Goal: Task Accomplishment & Management: Manage account settings

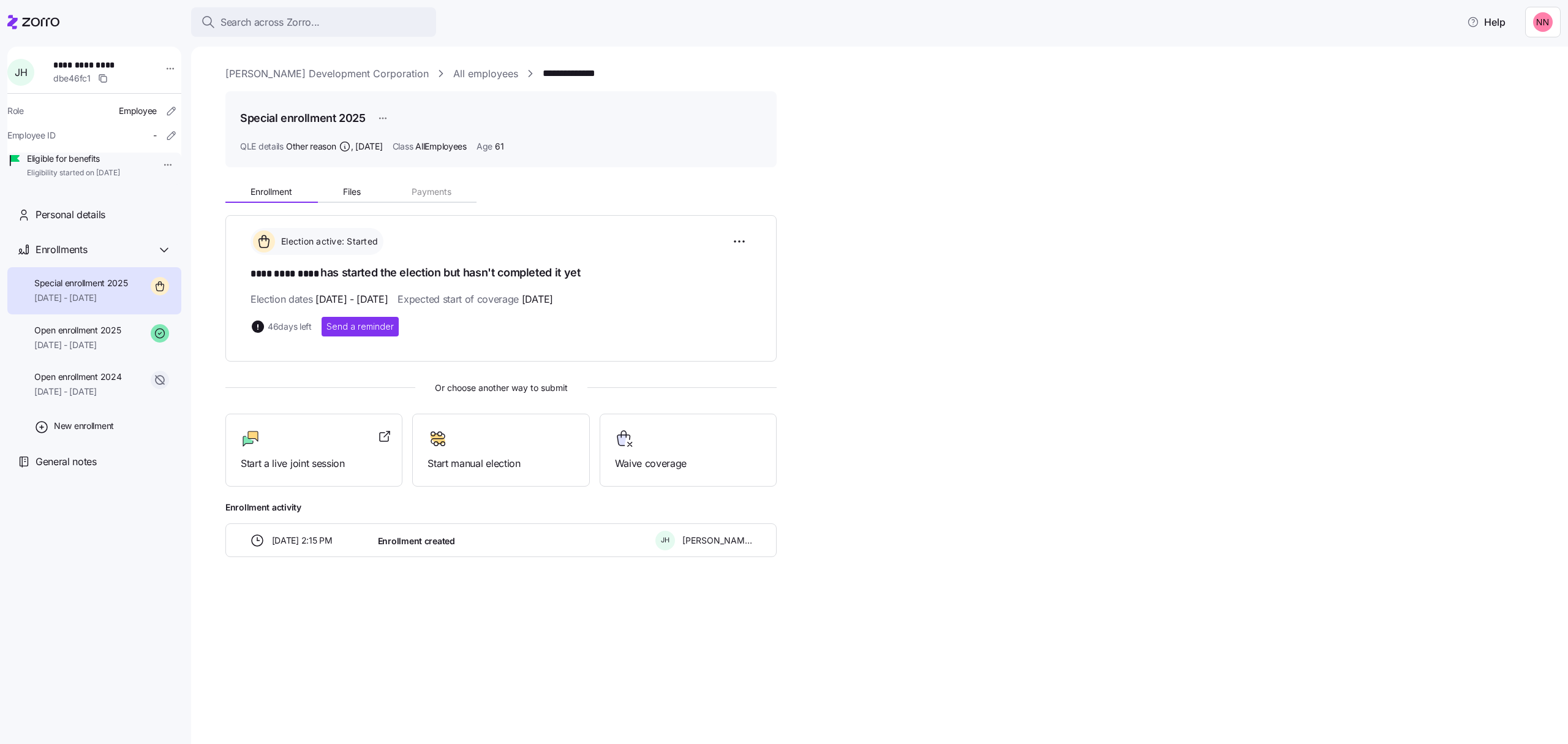
click at [306, 17] on span "Search across Zorro..." at bounding box center [270, 22] width 99 height 15
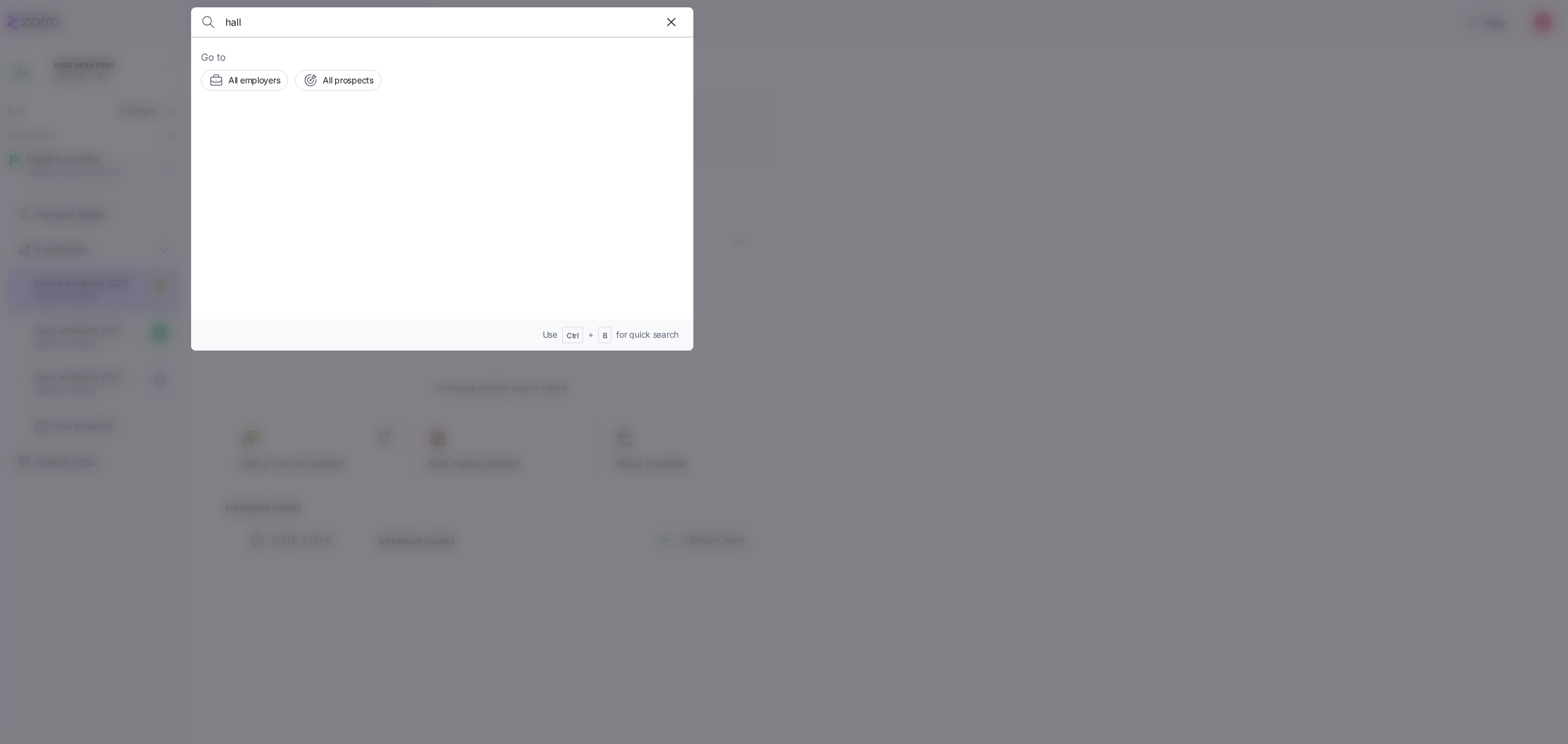
type input "hall"
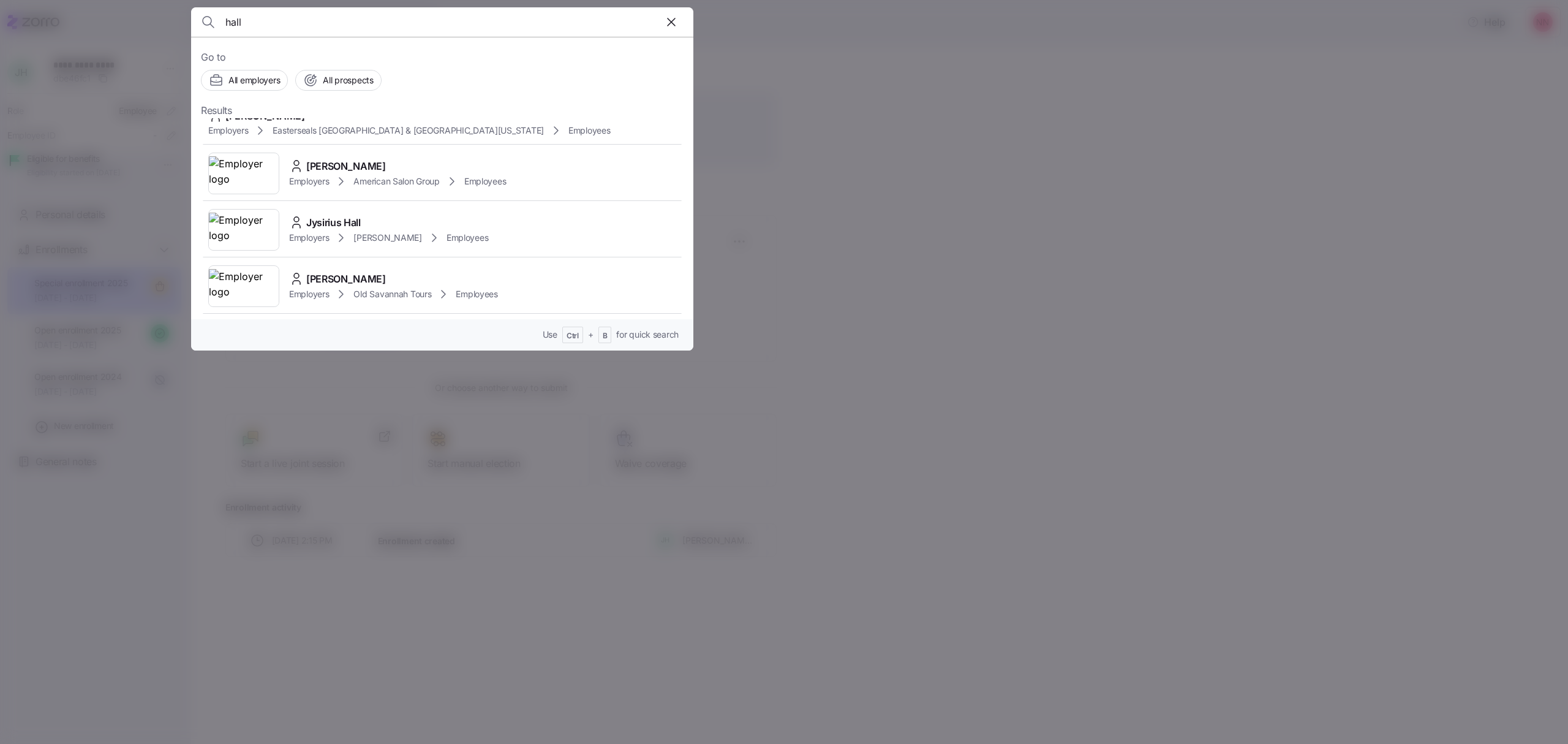
scroll to position [408, 0]
click at [363, 326] on span "[PERSON_NAME]" at bounding box center [346, 334] width 80 height 15
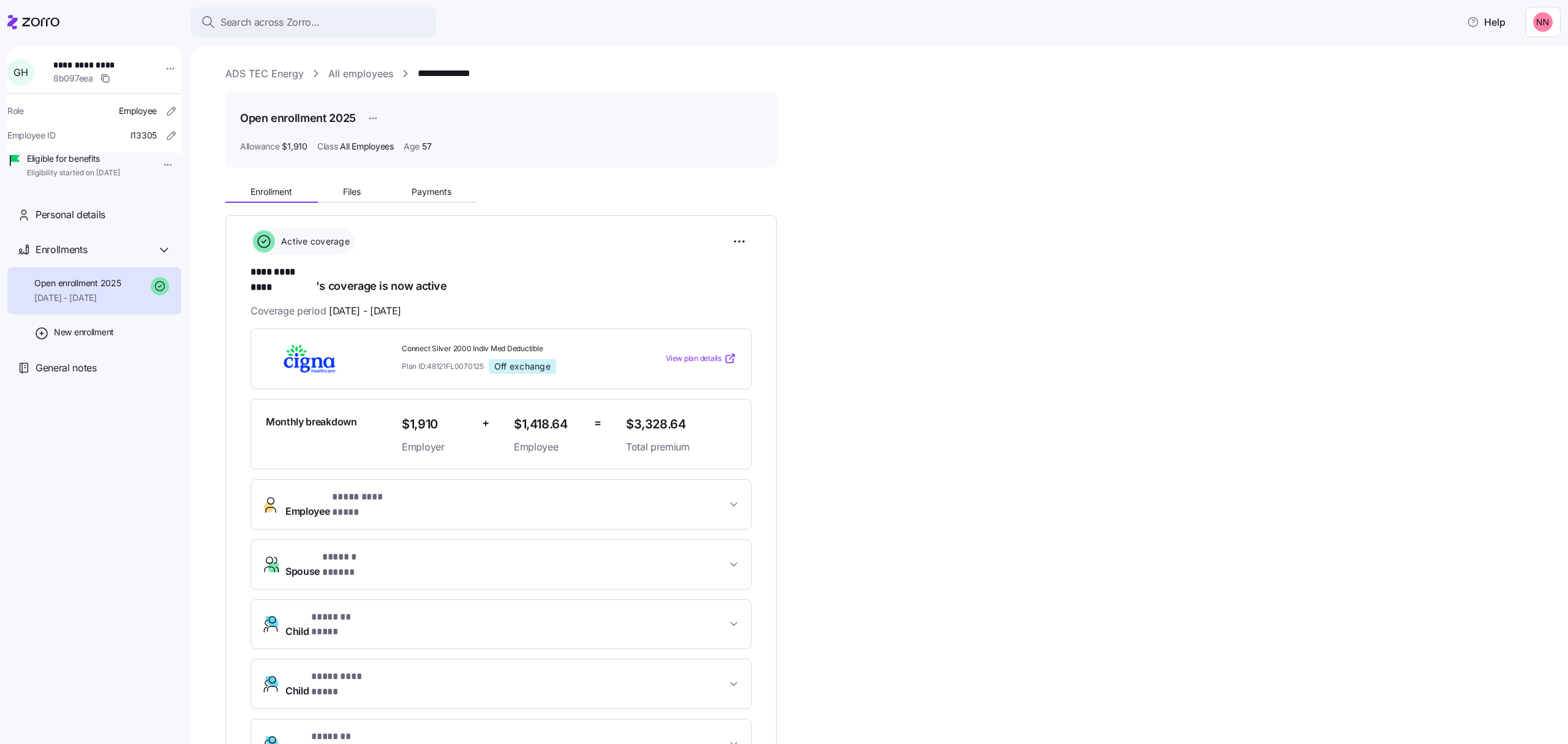
click at [158, 165] on html "**********" at bounding box center [784, 368] width 1568 height 736
click at [189, 194] on div "Terminate employee" at bounding box center [199, 192] width 81 height 13
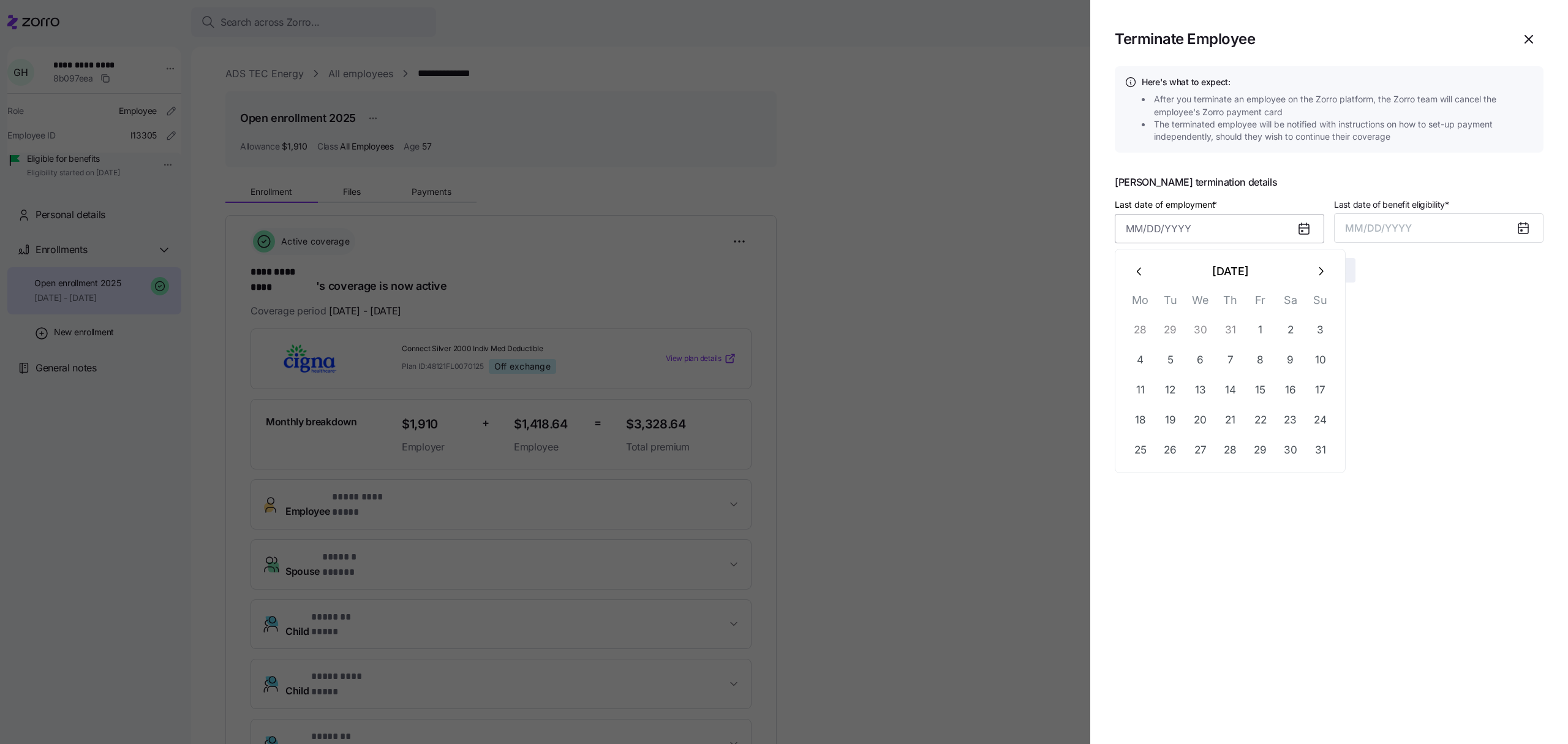
click at [1252, 231] on input "Last date of employment *" at bounding box center [1220, 228] width 209 height 30
click at [1227, 385] on button "14" at bounding box center [1230, 389] width 30 height 30
type input "[DATE]"
click at [1378, 216] on button "MM/DD/YYYY" at bounding box center [1439, 228] width 209 height 30
click at [1383, 334] on button "Apr" at bounding box center [1379, 335] width 70 height 30
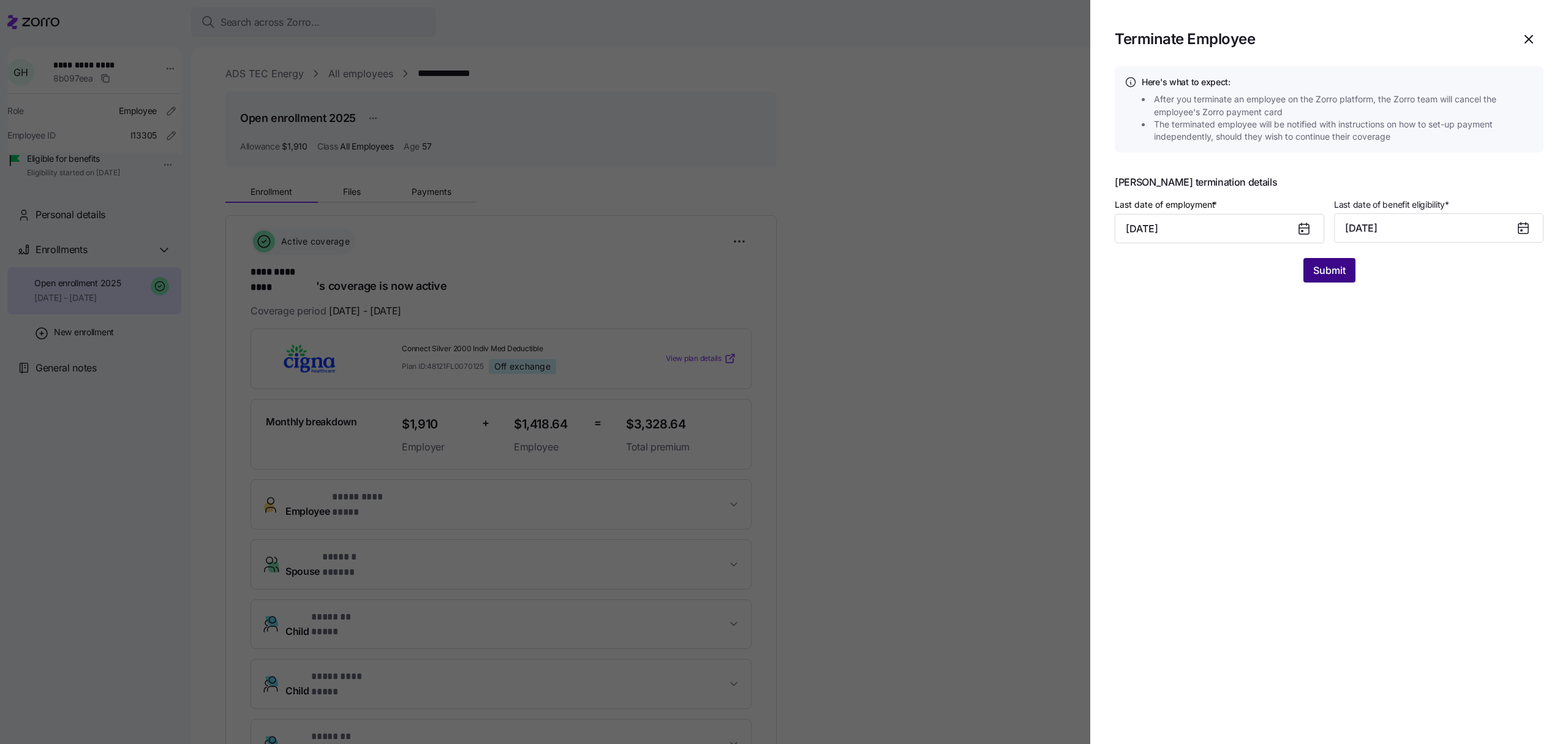
click at [1343, 273] on span "Submit" at bounding box center [1329, 269] width 32 height 15
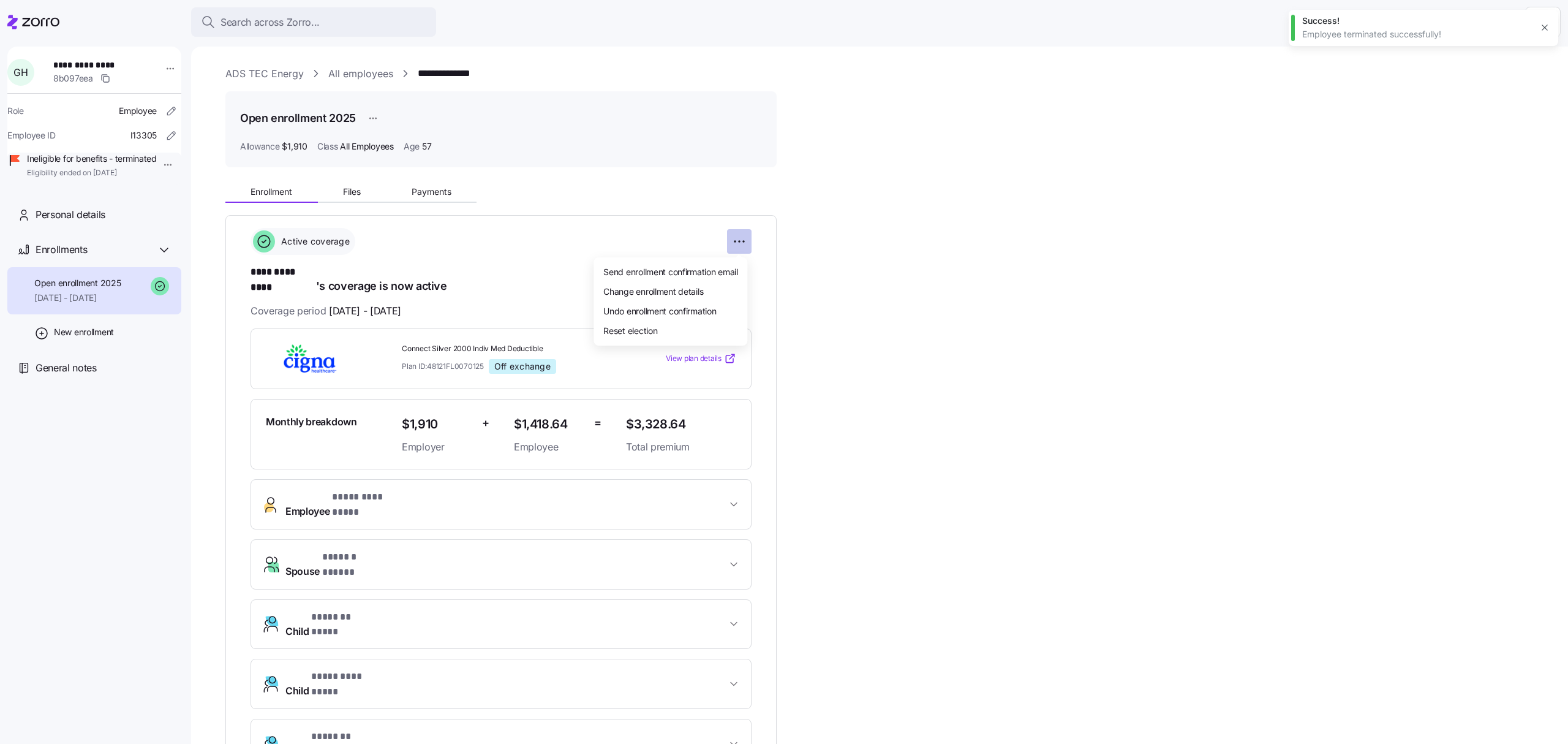
click at [739, 237] on html "**********" at bounding box center [784, 368] width 1568 height 736
click at [696, 292] on span "Change enrollment details" at bounding box center [653, 291] width 100 height 12
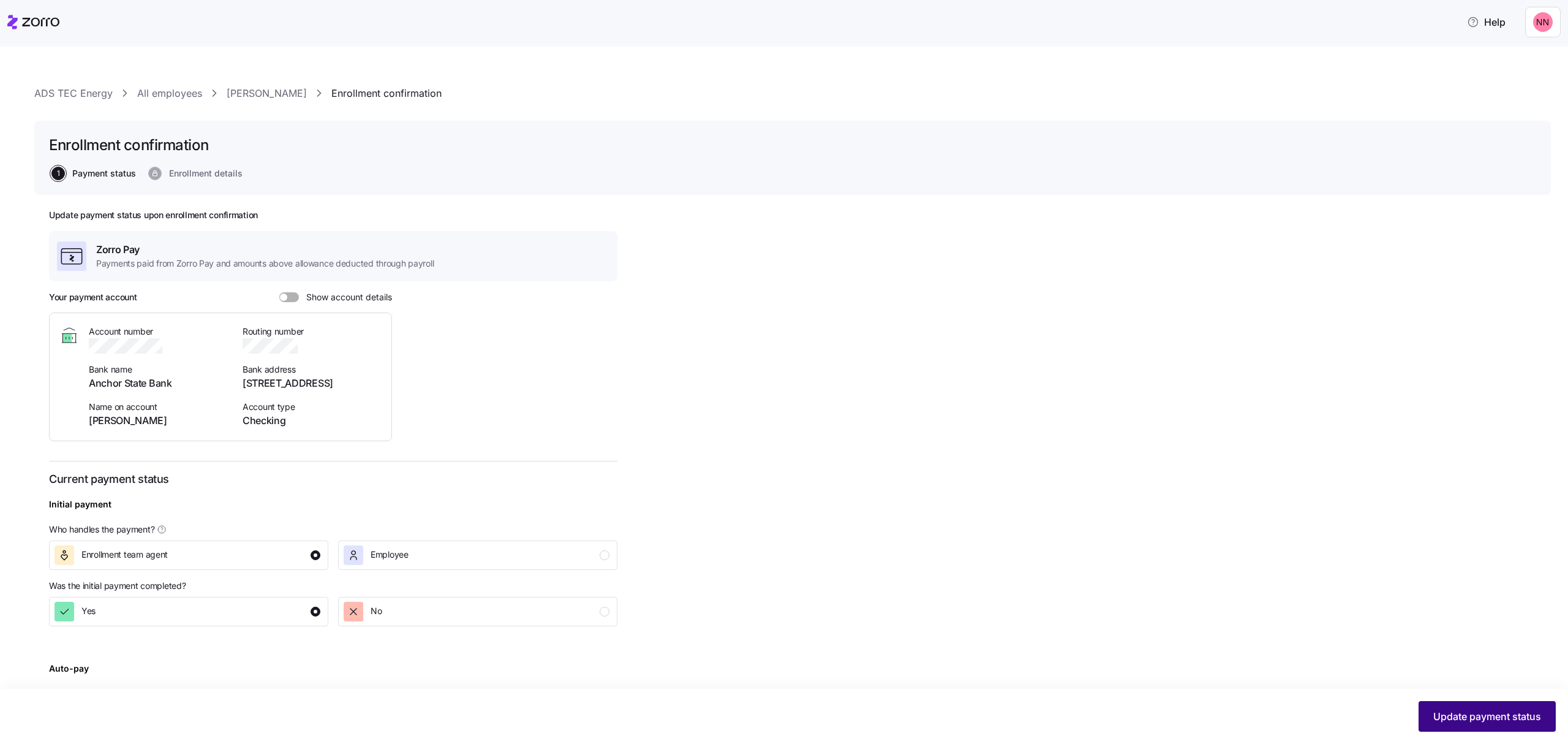
click at [1468, 719] on span "Update payment status" at bounding box center [1487, 716] width 108 height 15
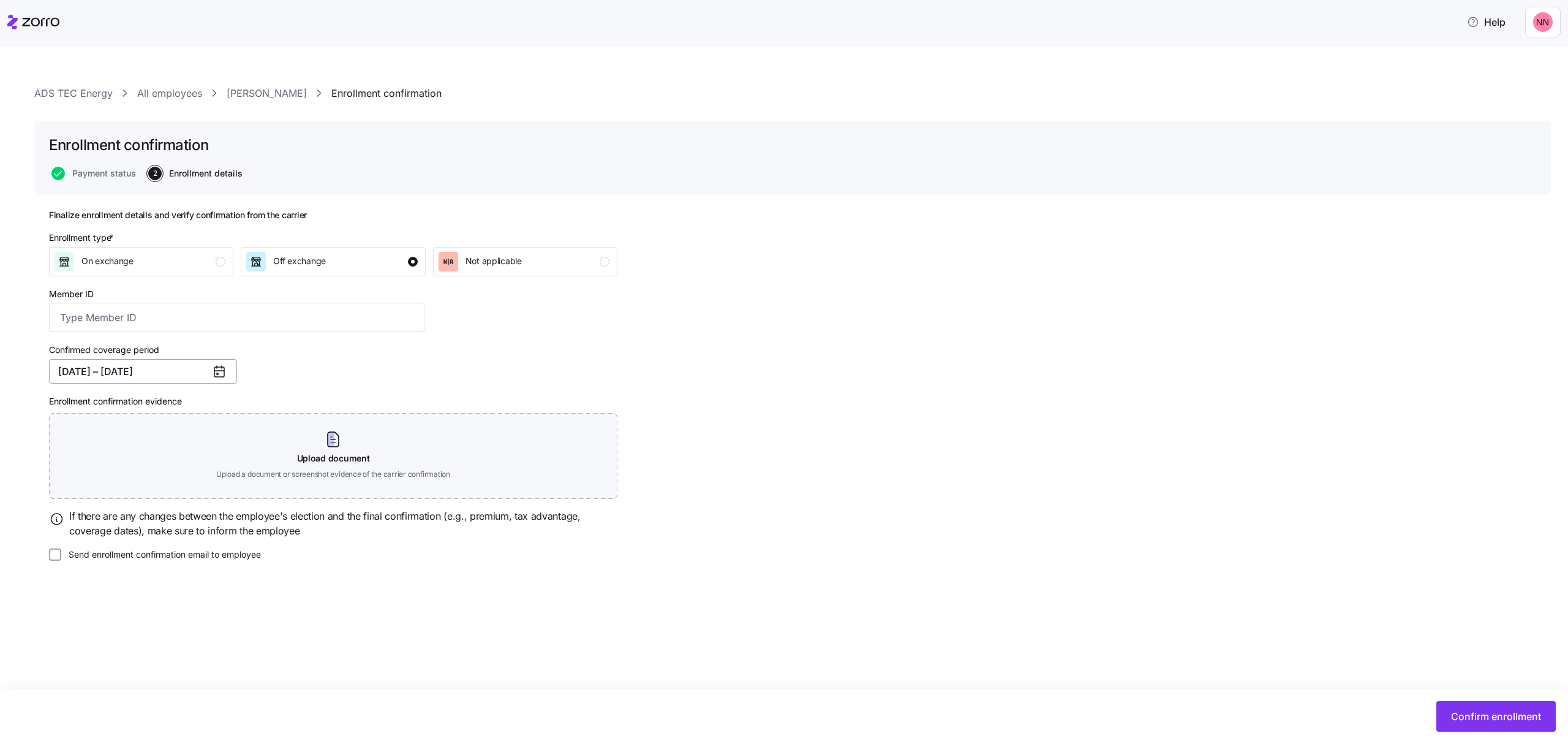
click at [172, 375] on button "01/01/2025 – 12/31/2025" at bounding box center [143, 371] width 188 height 25
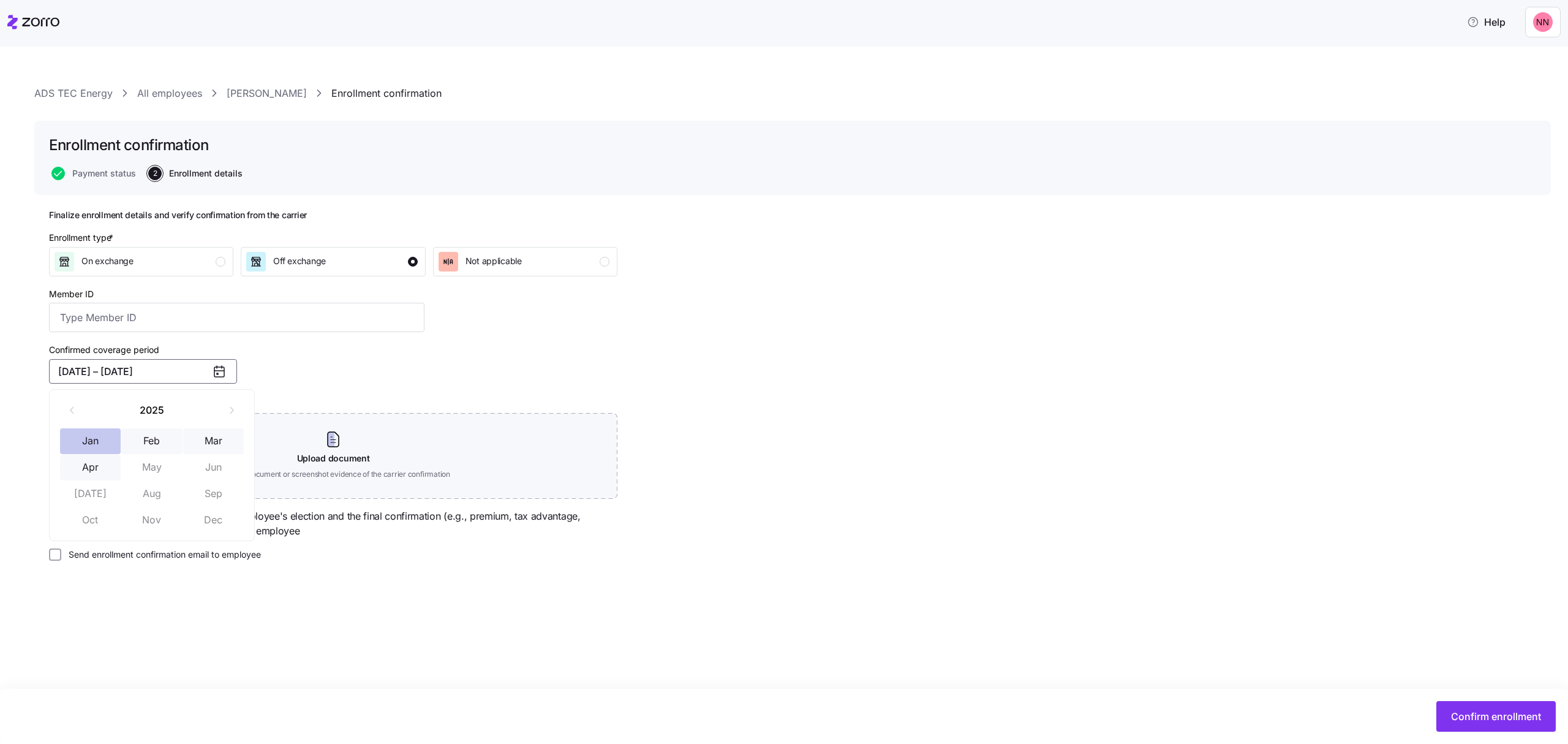
click at [103, 437] on button "Jan" at bounding box center [90, 441] width 61 height 26
click at [241, 92] on link "Gregory R Hall" at bounding box center [266, 93] width 80 height 15
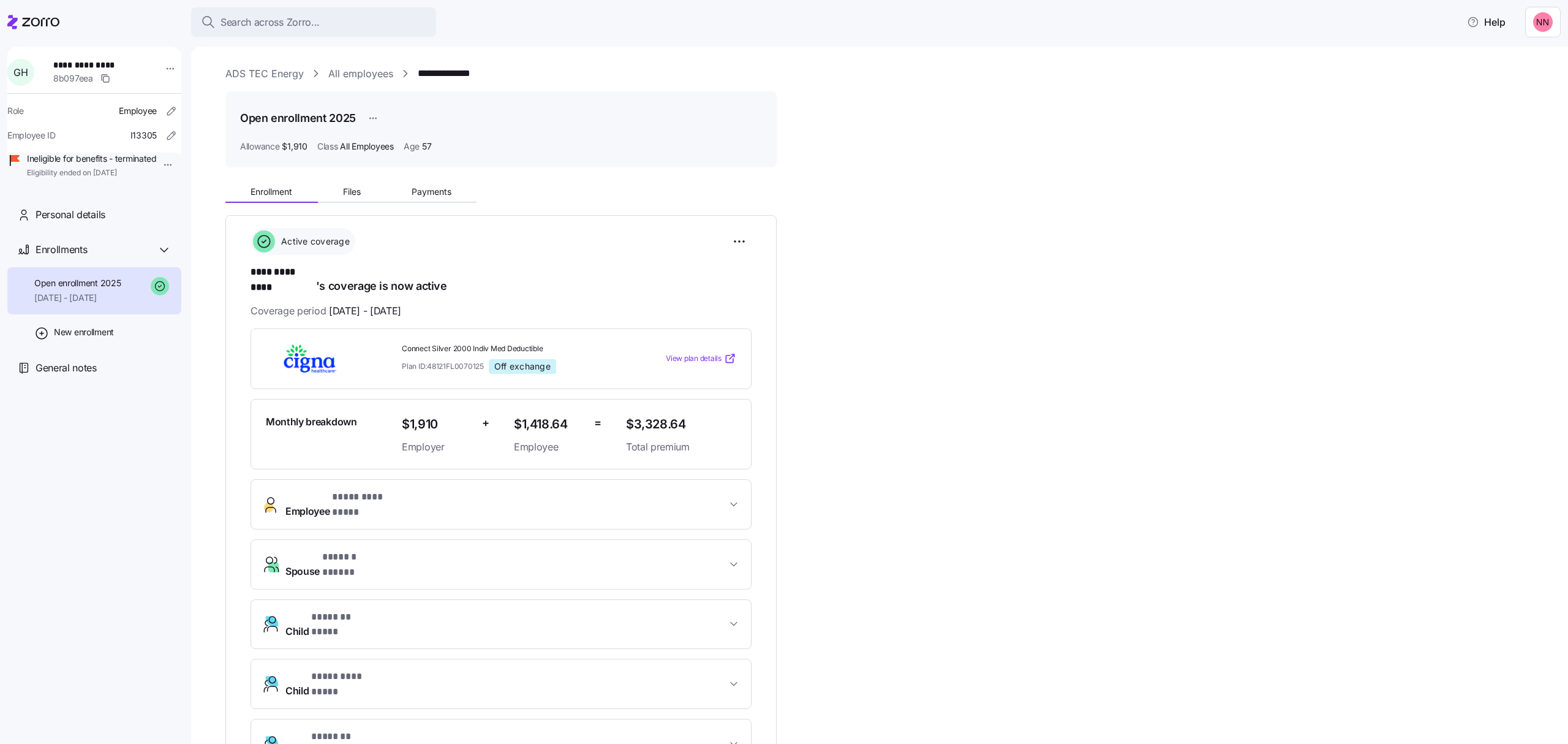
click at [160, 162] on html "**********" at bounding box center [784, 368] width 1568 height 736
click at [184, 190] on div "Terminate employee" at bounding box center [199, 192] width 81 height 13
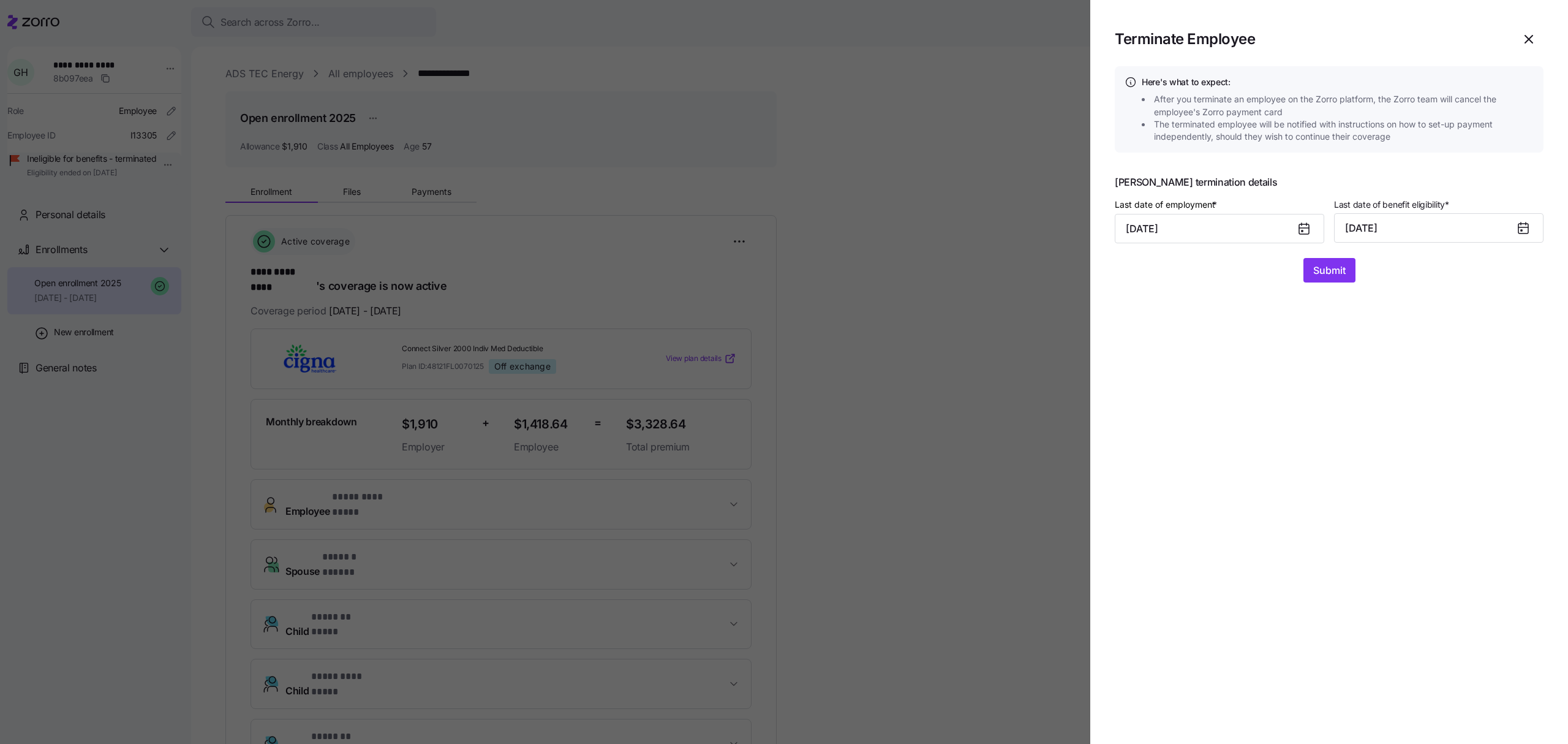
click at [1526, 225] on icon at bounding box center [1524, 228] width 10 height 10
click at [1500, 223] on button "04/30/2025" at bounding box center [1439, 228] width 209 height 30
click at [1441, 367] on button "Aug" at bounding box center [1449, 365] width 70 height 30
click at [1343, 270] on span "Submit" at bounding box center [1329, 269] width 32 height 15
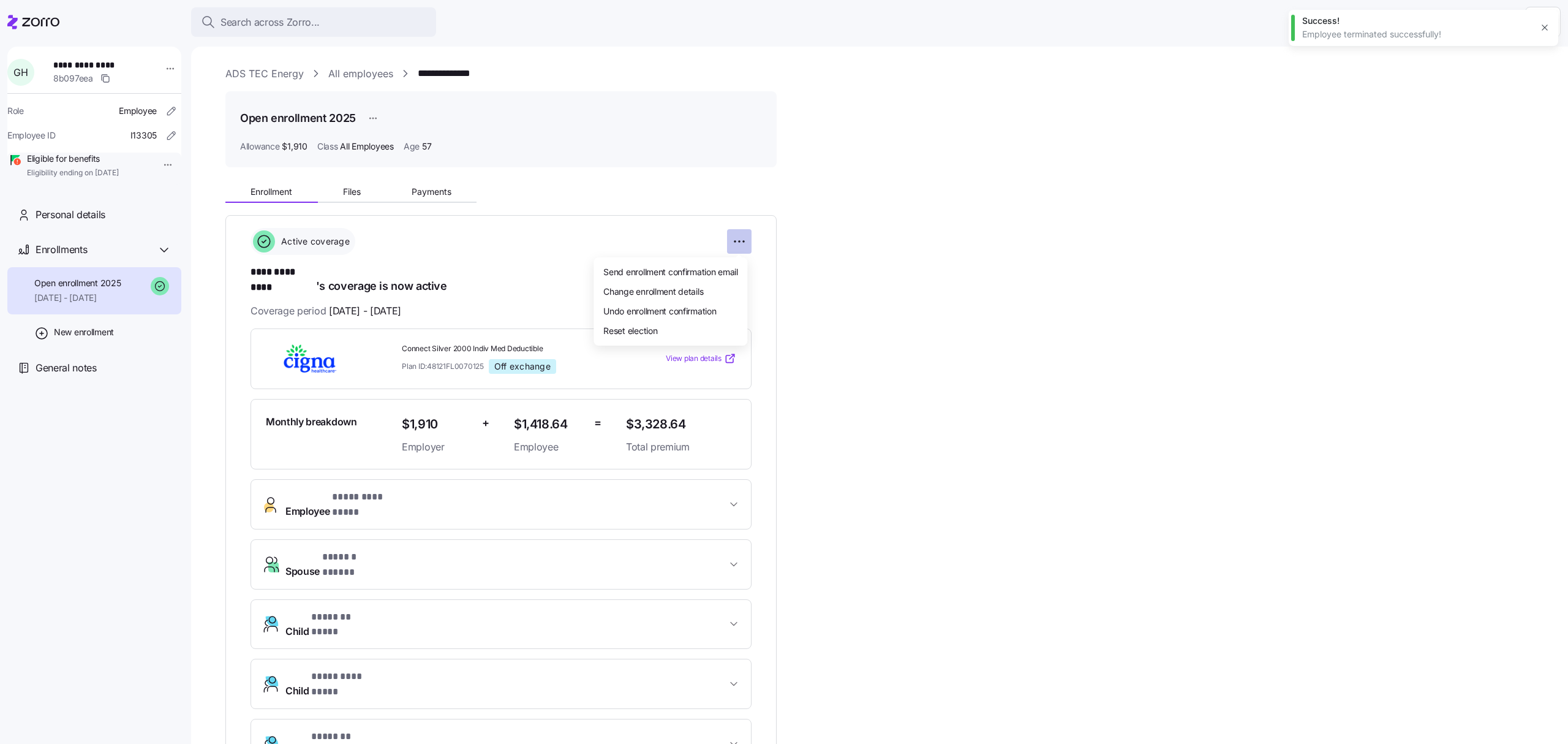
click at [735, 241] on html "**********" at bounding box center [784, 368] width 1568 height 736
click at [692, 290] on span "Change enrollment details" at bounding box center [653, 291] width 100 height 12
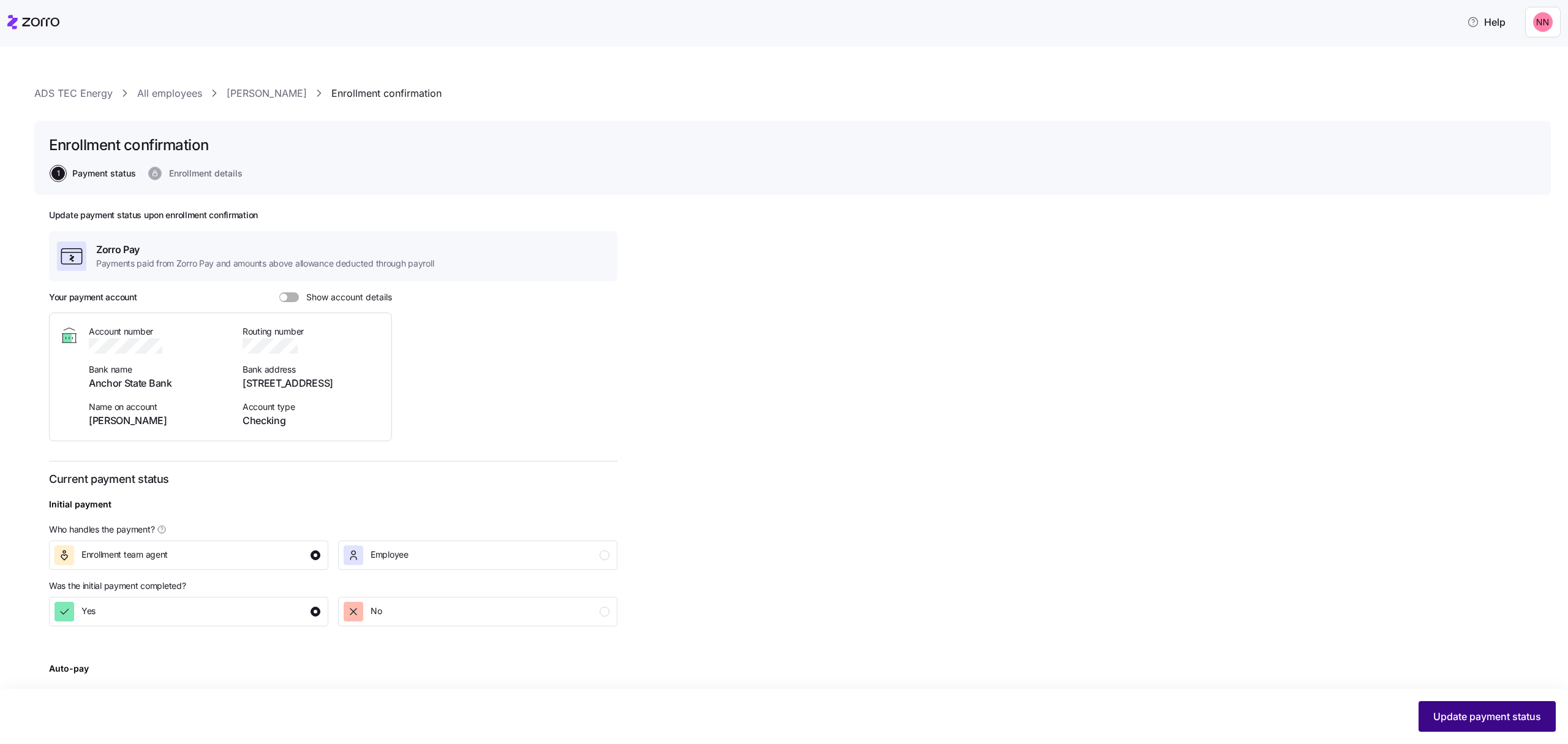
click at [1471, 718] on span "Update payment status" at bounding box center [1487, 716] width 108 height 15
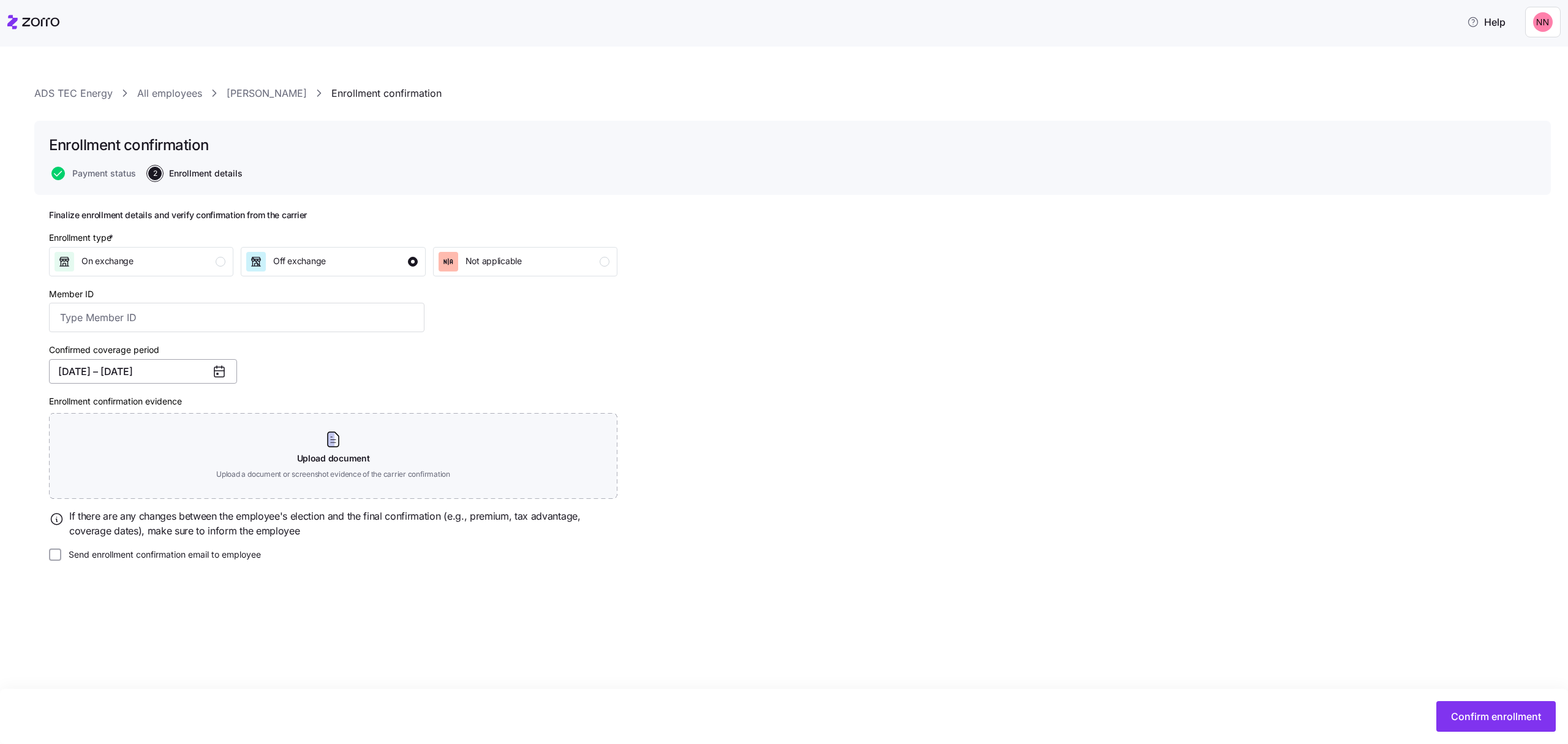
click at [187, 370] on button "01/01/2025 – 12/31/2025" at bounding box center [143, 371] width 188 height 25
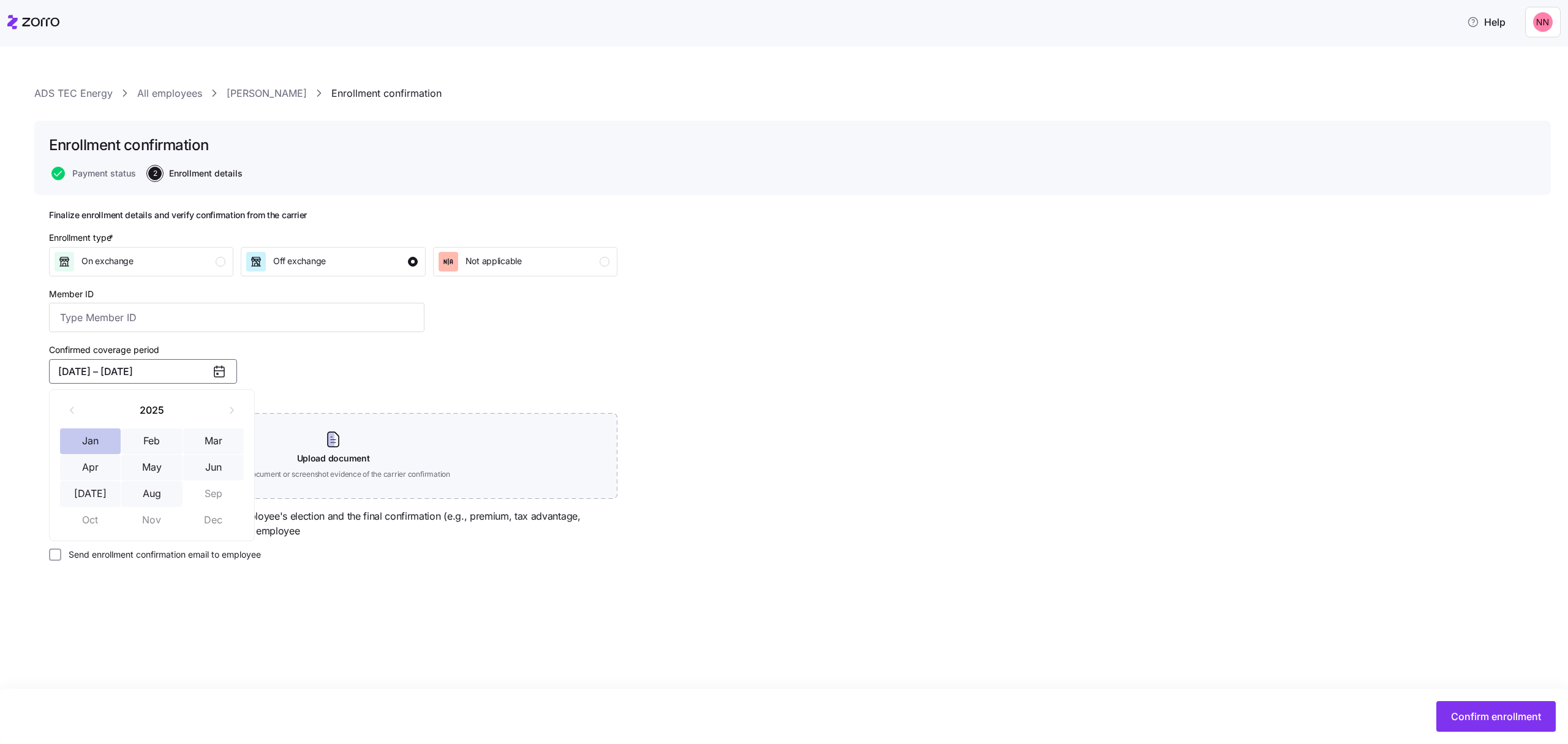
click at [95, 436] on button "Jan" at bounding box center [90, 441] width 61 height 26
click at [155, 495] on button "Aug" at bounding box center [151, 493] width 61 height 26
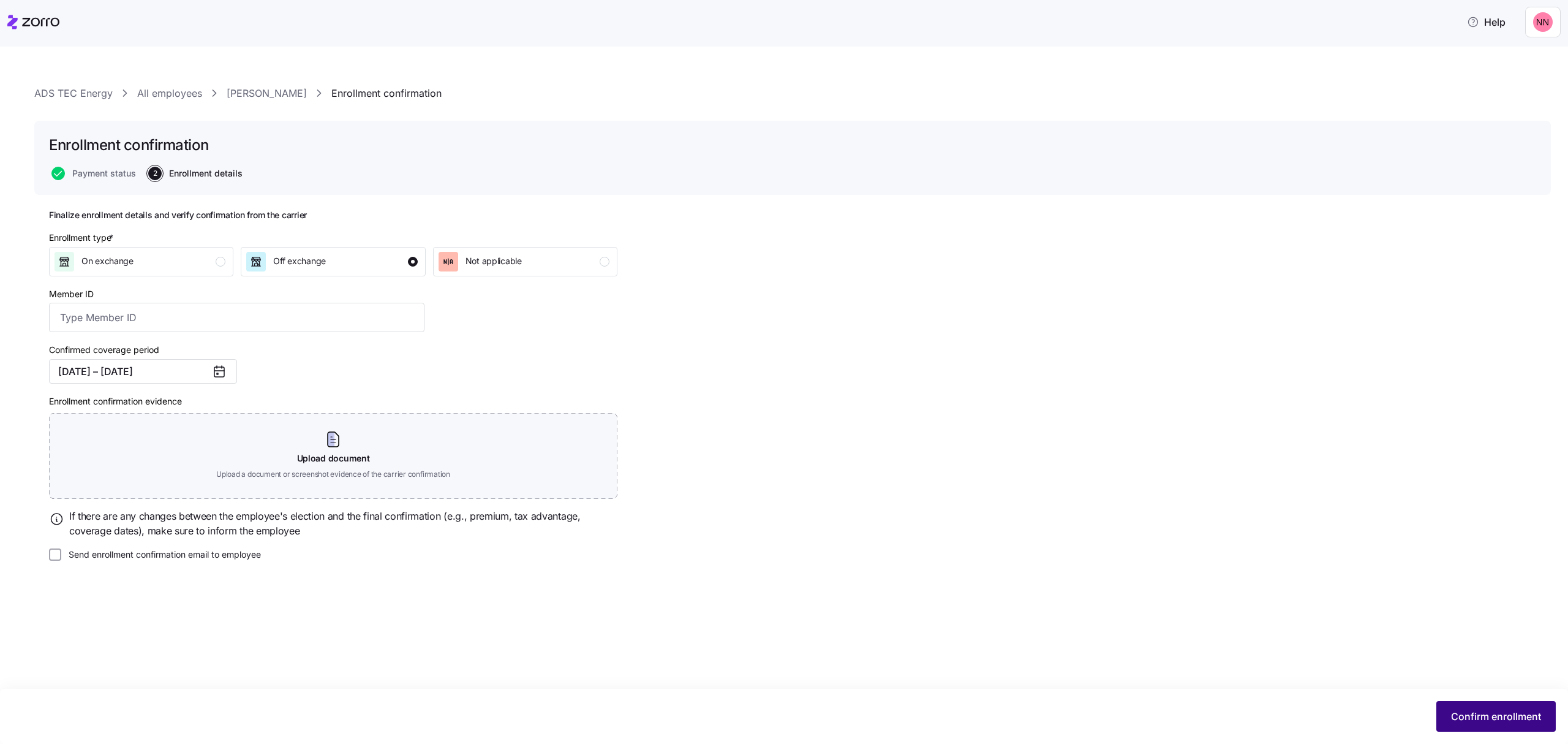
click at [1490, 719] on span "Confirm enrollment" at bounding box center [1496, 716] width 90 height 15
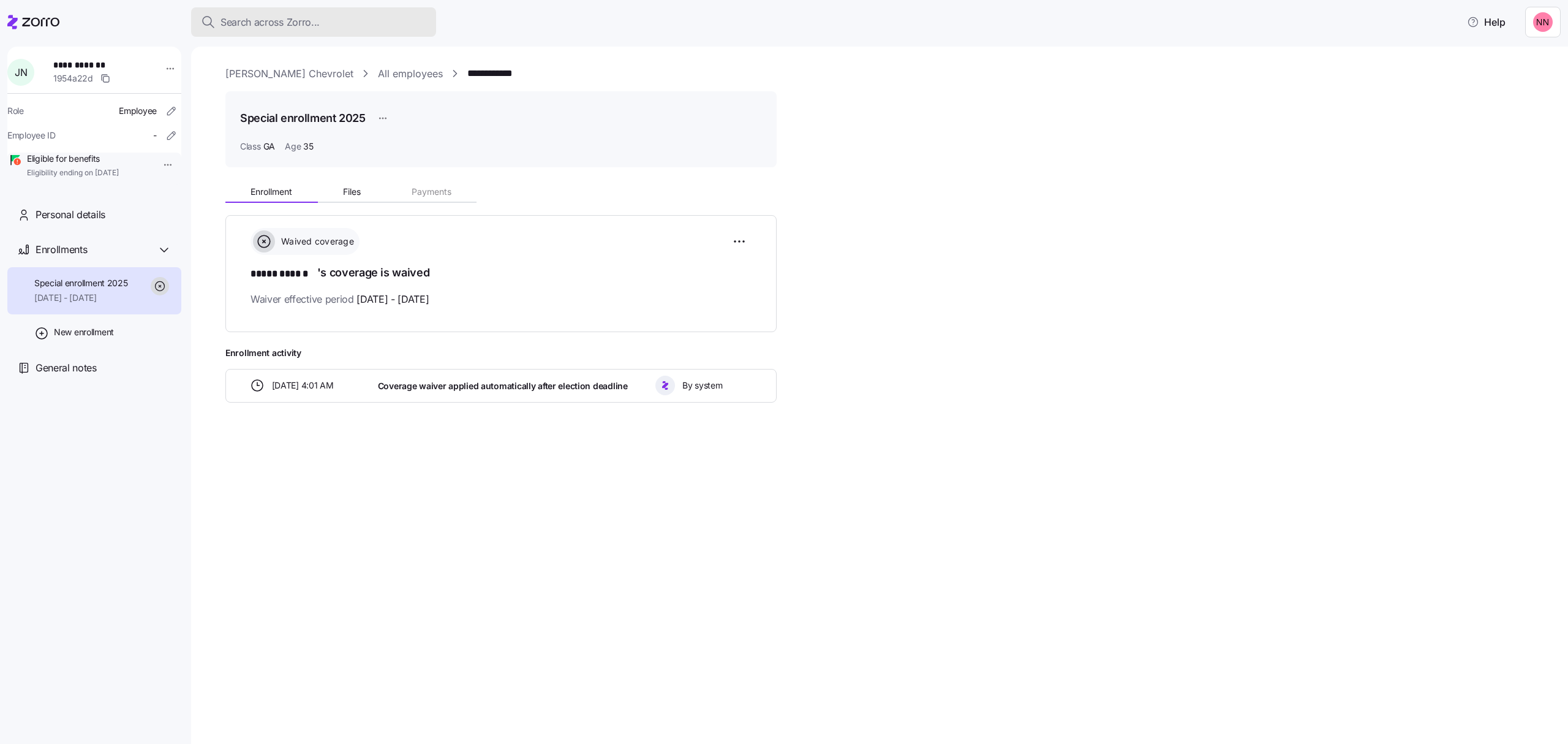
click at [278, 16] on span "Search across Zorro..." at bounding box center [270, 22] width 99 height 15
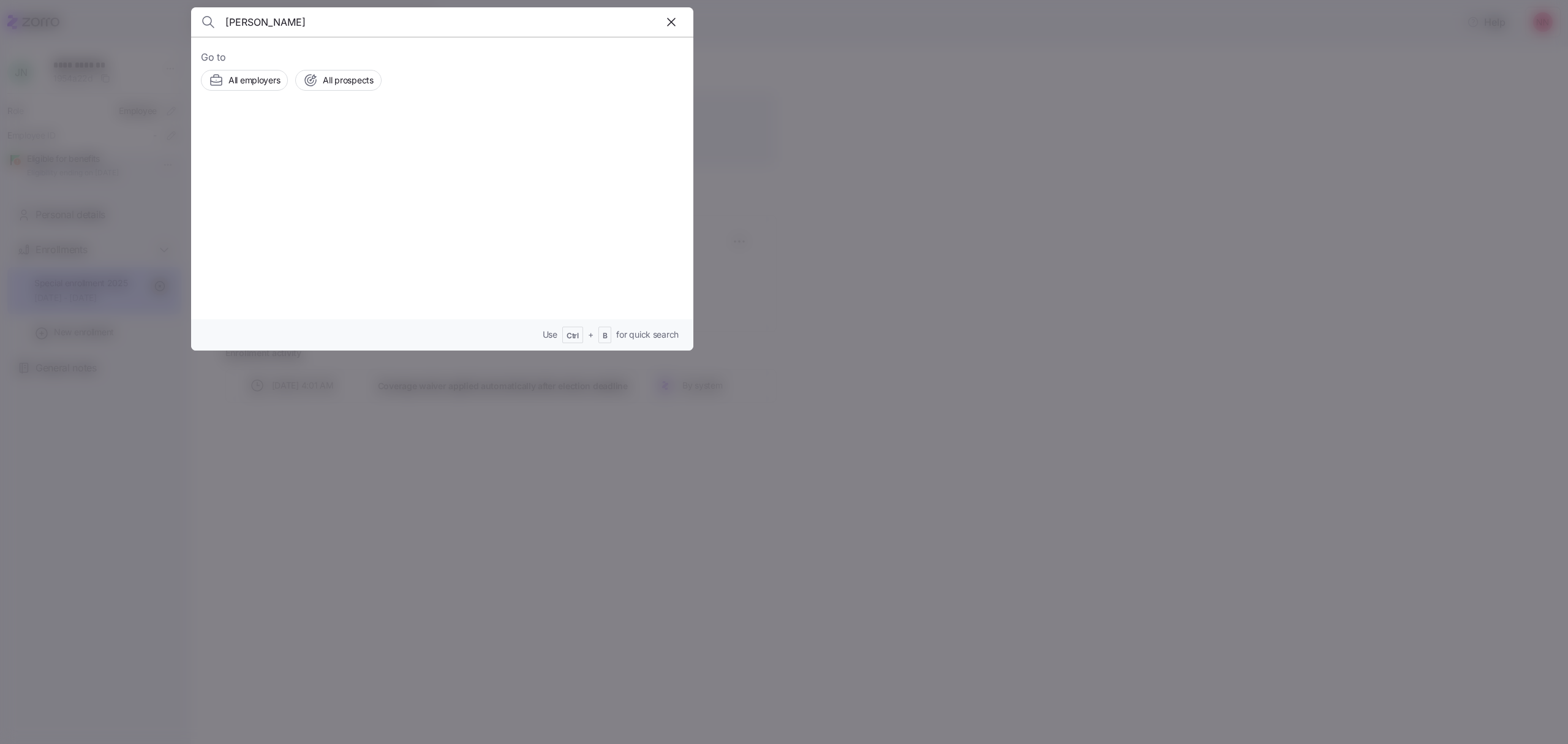
type input "[PERSON_NAME]"
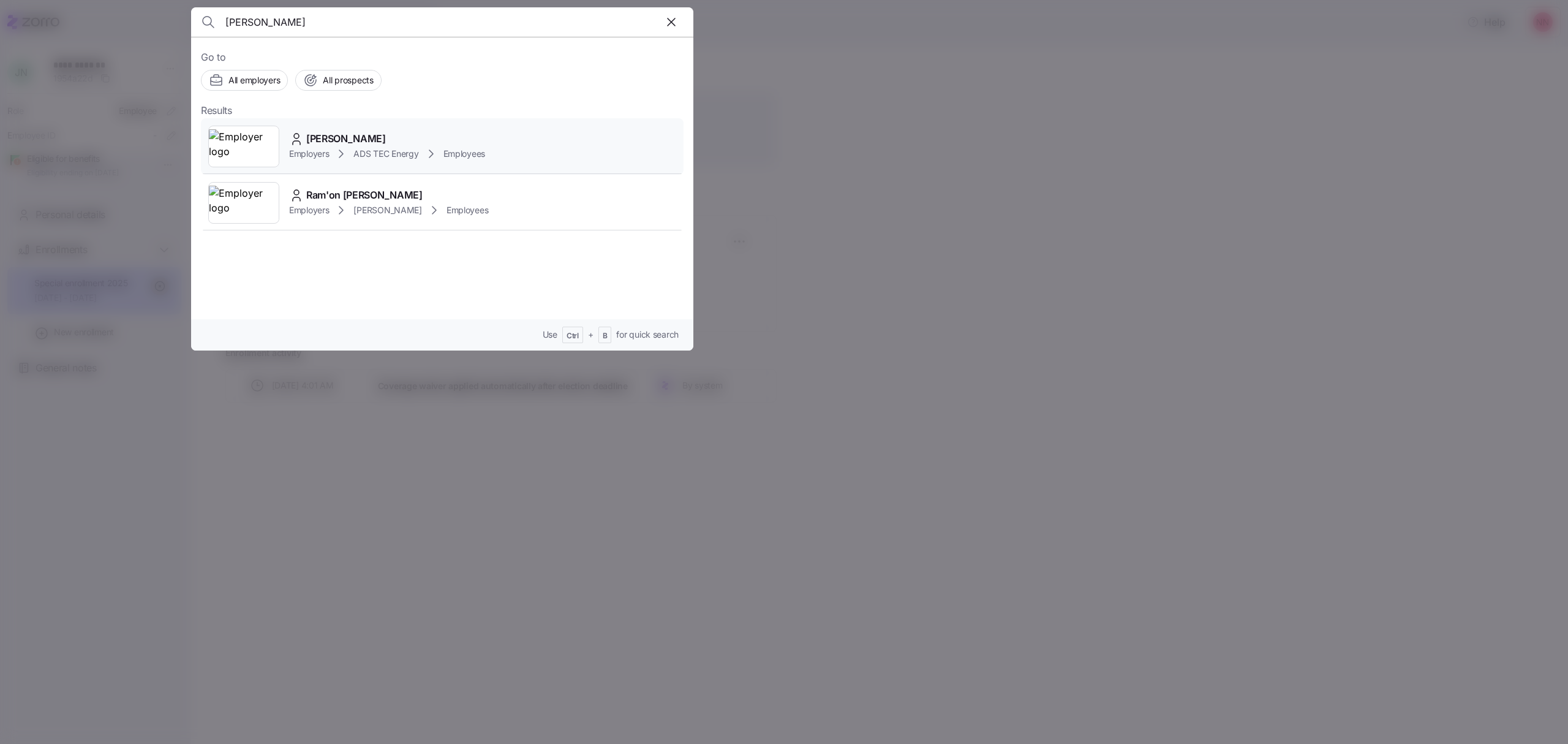
click at [342, 143] on span "[PERSON_NAME]" at bounding box center [346, 139] width 80 height 15
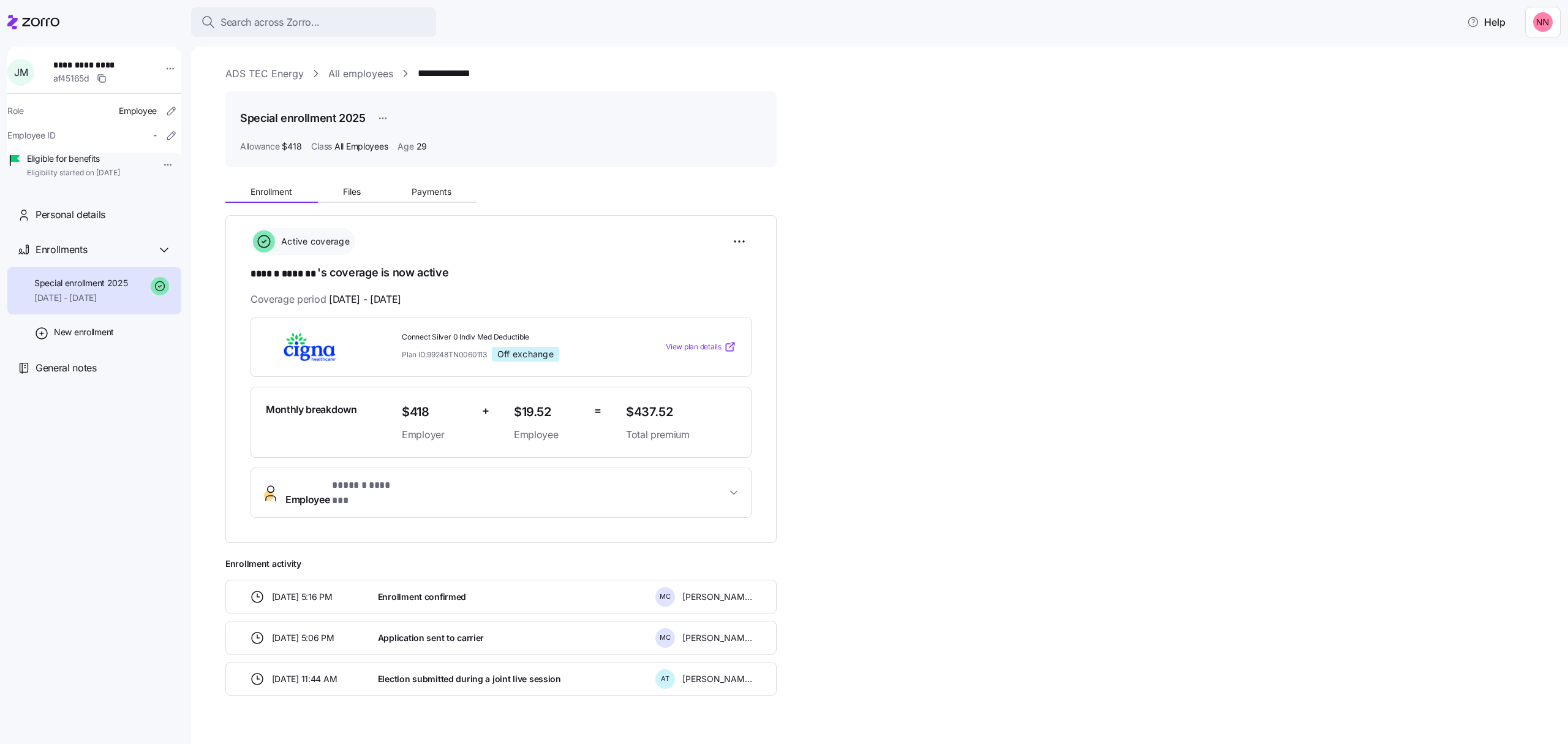
click at [160, 163] on html "**********" at bounding box center [784, 368] width 1568 height 736
click at [170, 191] on div "Terminate employee" at bounding box center [199, 192] width 81 height 13
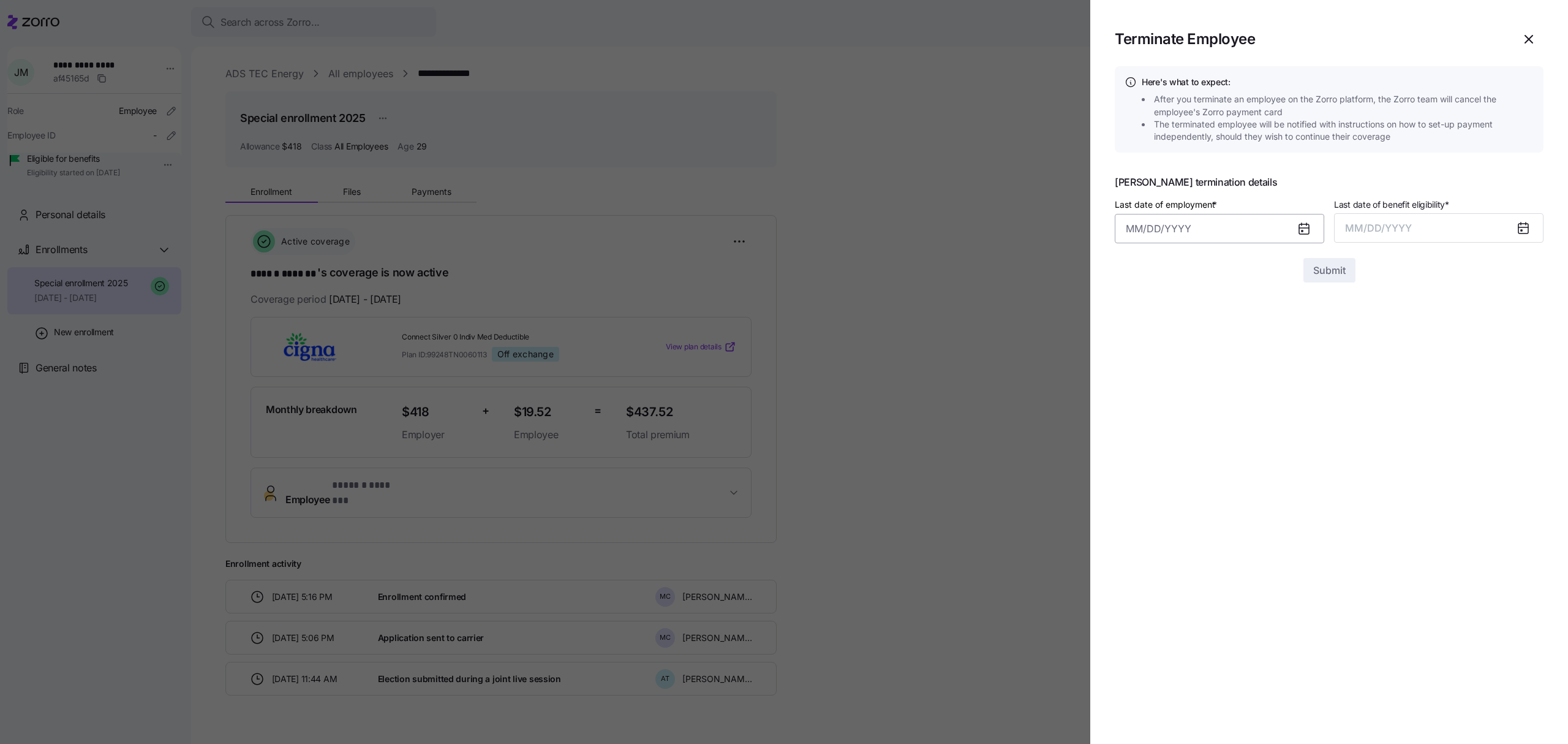
click at [1234, 228] on input "Last date of employment *" at bounding box center [1220, 228] width 209 height 30
click at [1224, 388] on button "14" at bounding box center [1230, 389] width 30 height 30
type input "[DATE]"
click at [1398, 224] on span "MM/DD/YYYY" at bounding box center [1379, 227] width 67 height 12
click at [1451, 368] on button "Aug" at bounding box center [1449, 365] width 70 height 30
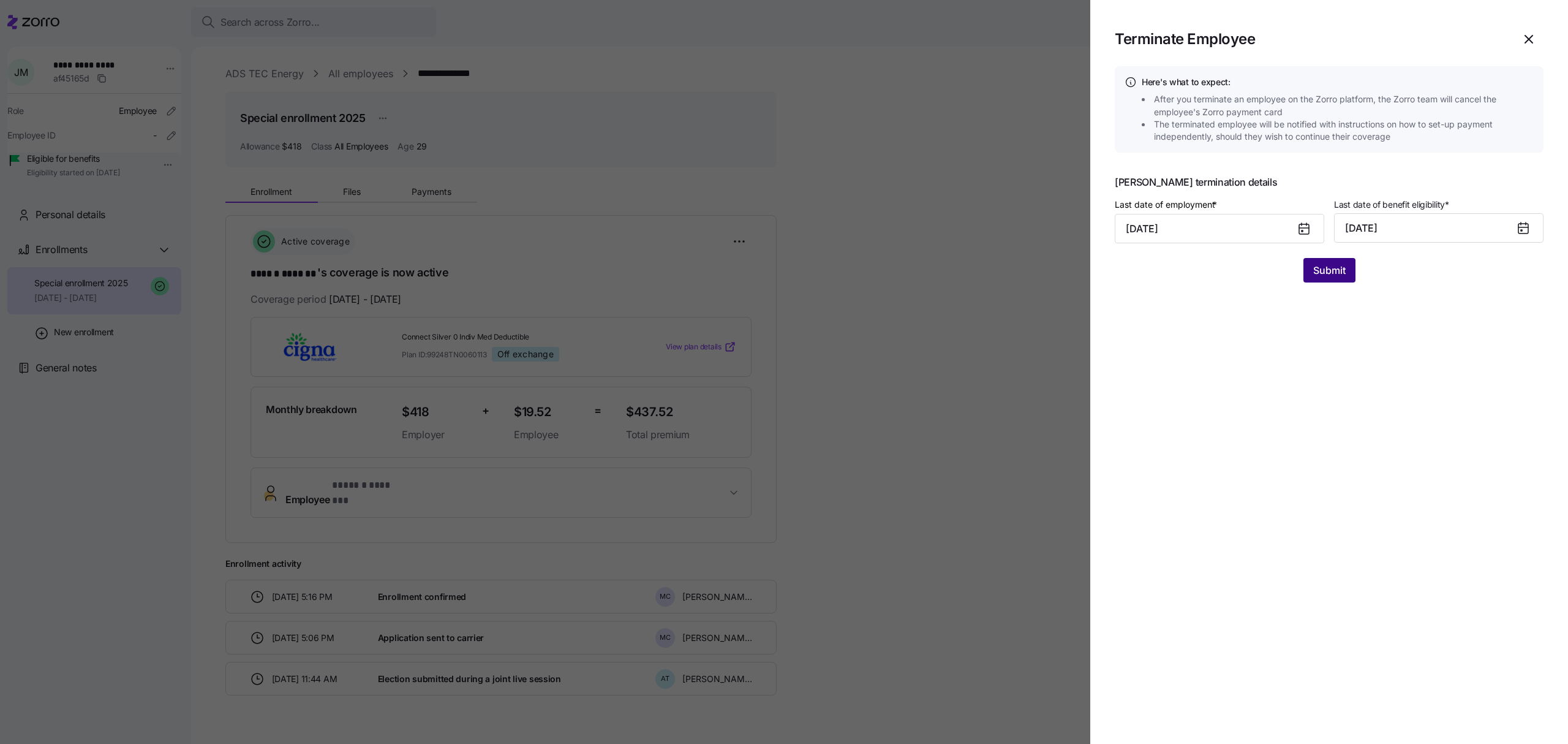
click at [1336, 273] on span "Submit" at bounding box center [1329, 269] width 32 height 15
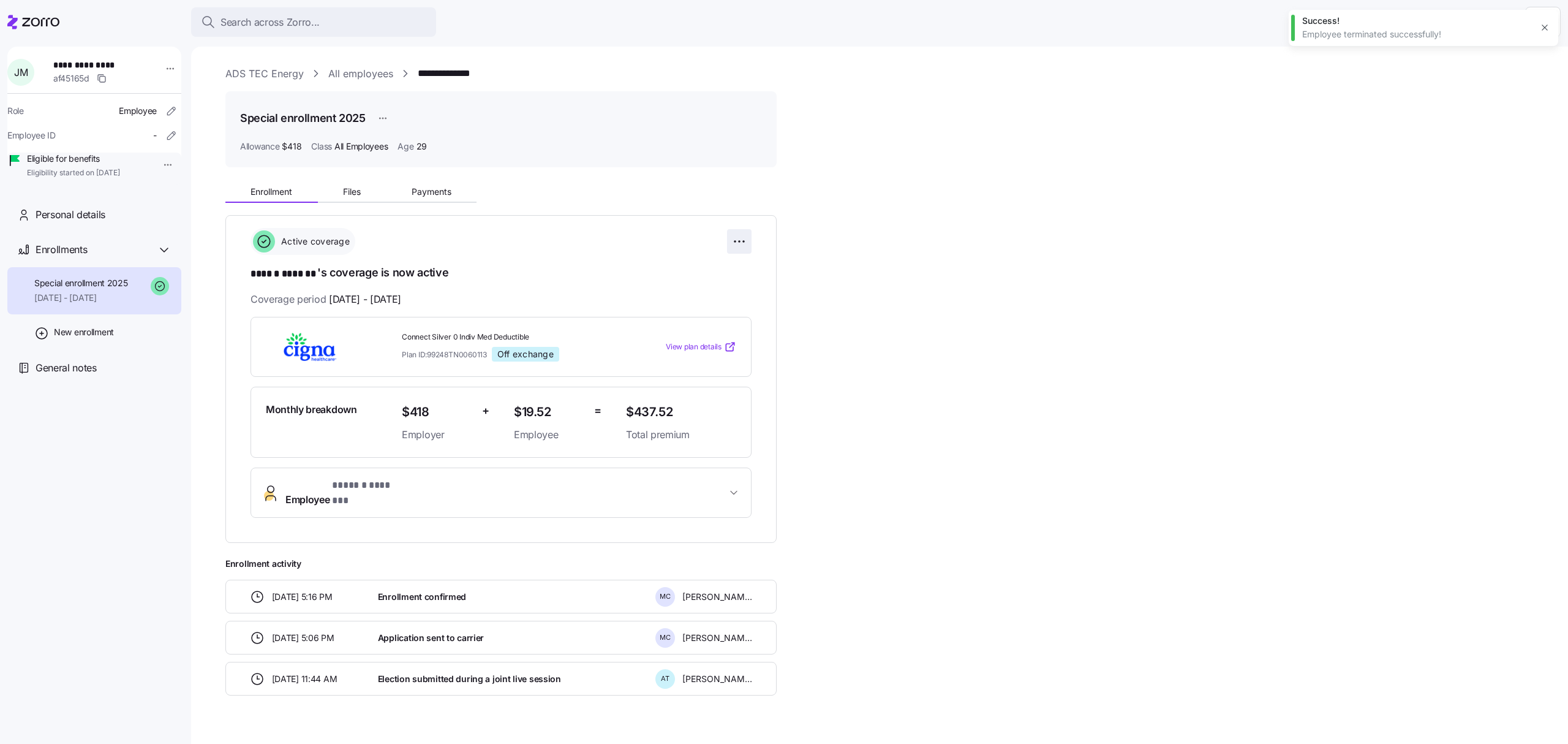
click at [731, 243] on html "**********" at bounding box center [784, 368] width 1568 height 736
click at [674, 285] on span "Change enrollment details" at bounding box center [653, 291] width 100 height 12
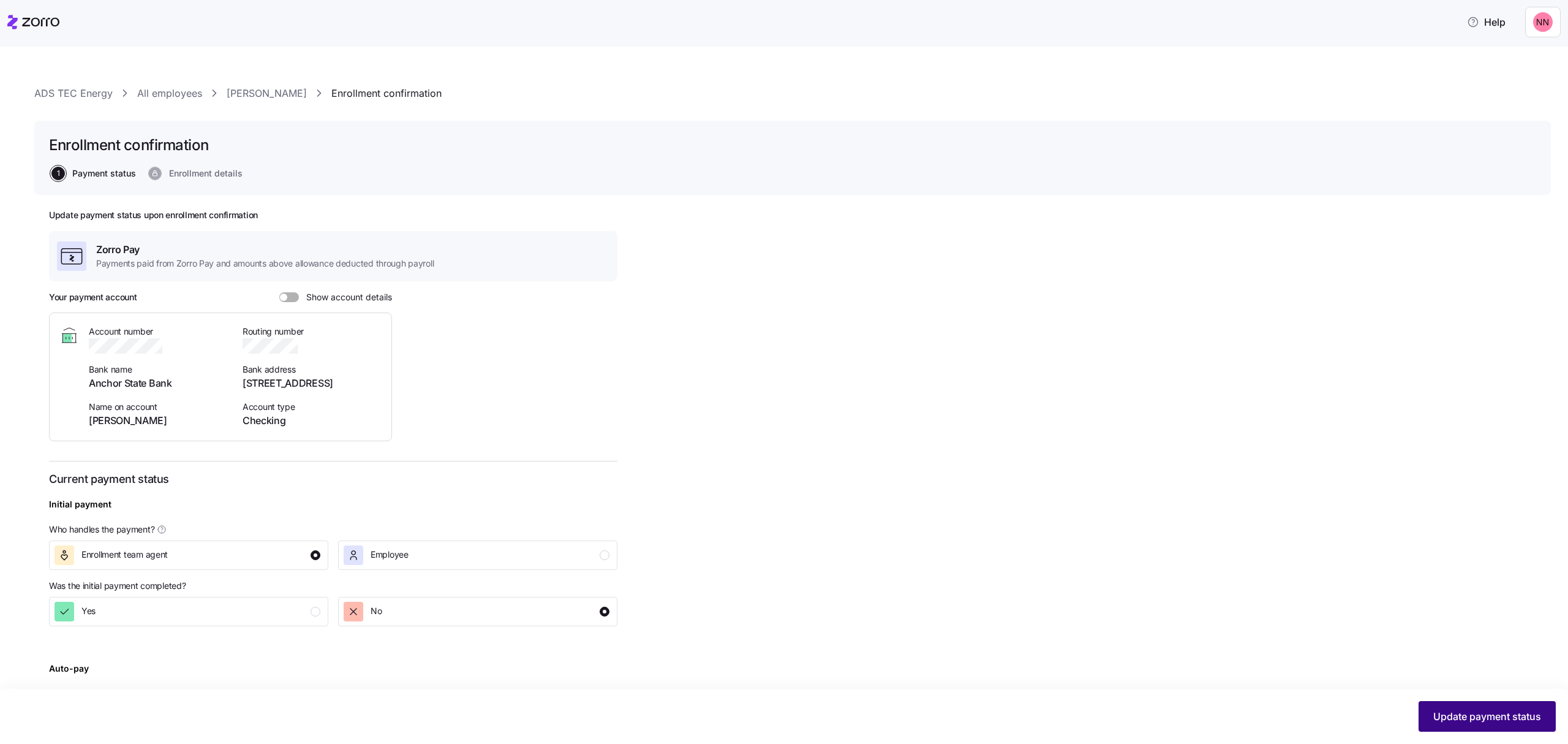
click at [1490, 709] on span "Update payment status" at bounding box center [1487, 716] width 108 height 15
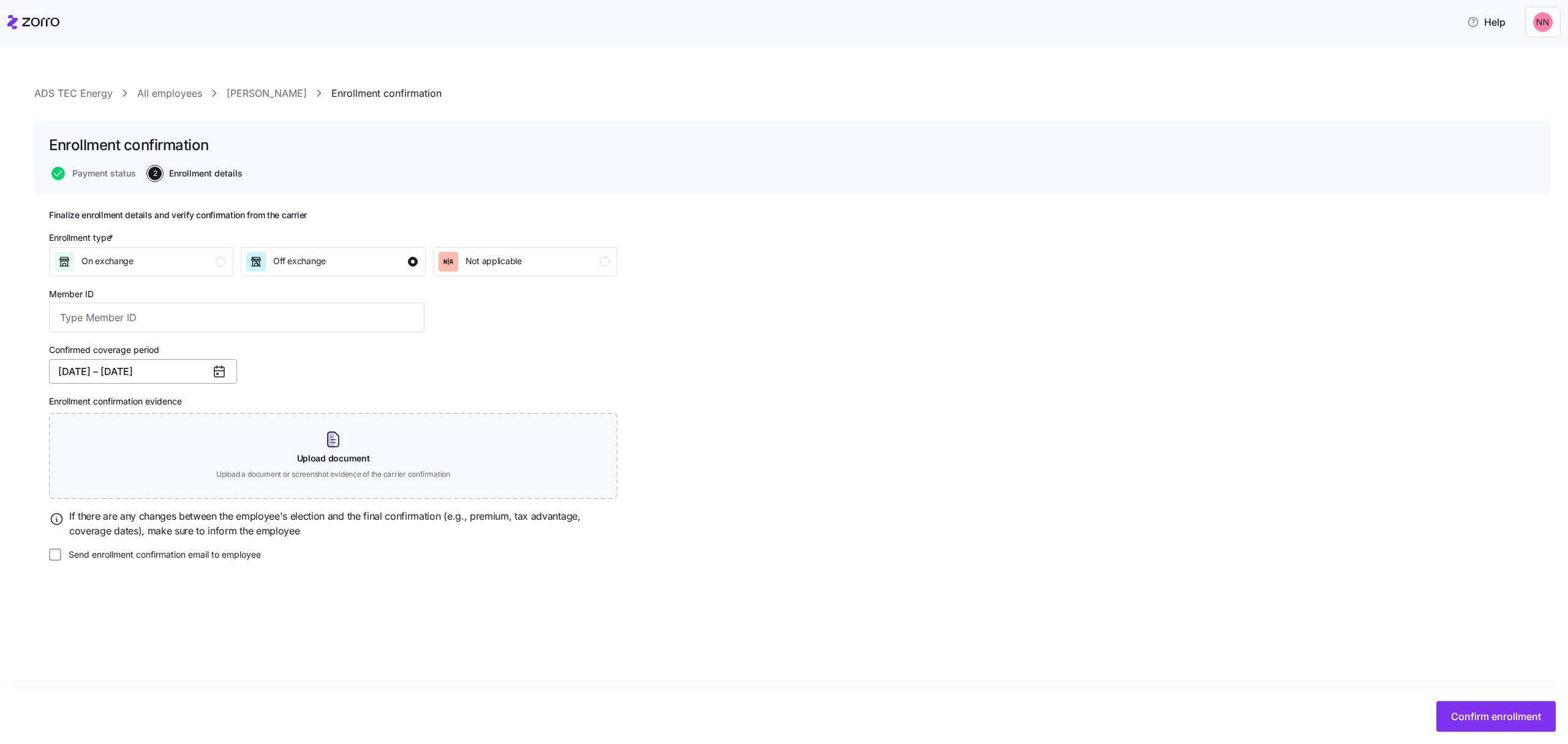
click at [151, 372] on button "[DATE] – [DATE]" at bounding box center [143, 371] width 188 height 25
click at [100, 461] on button "1" at bounding box center [99, 462] width 26 height 26
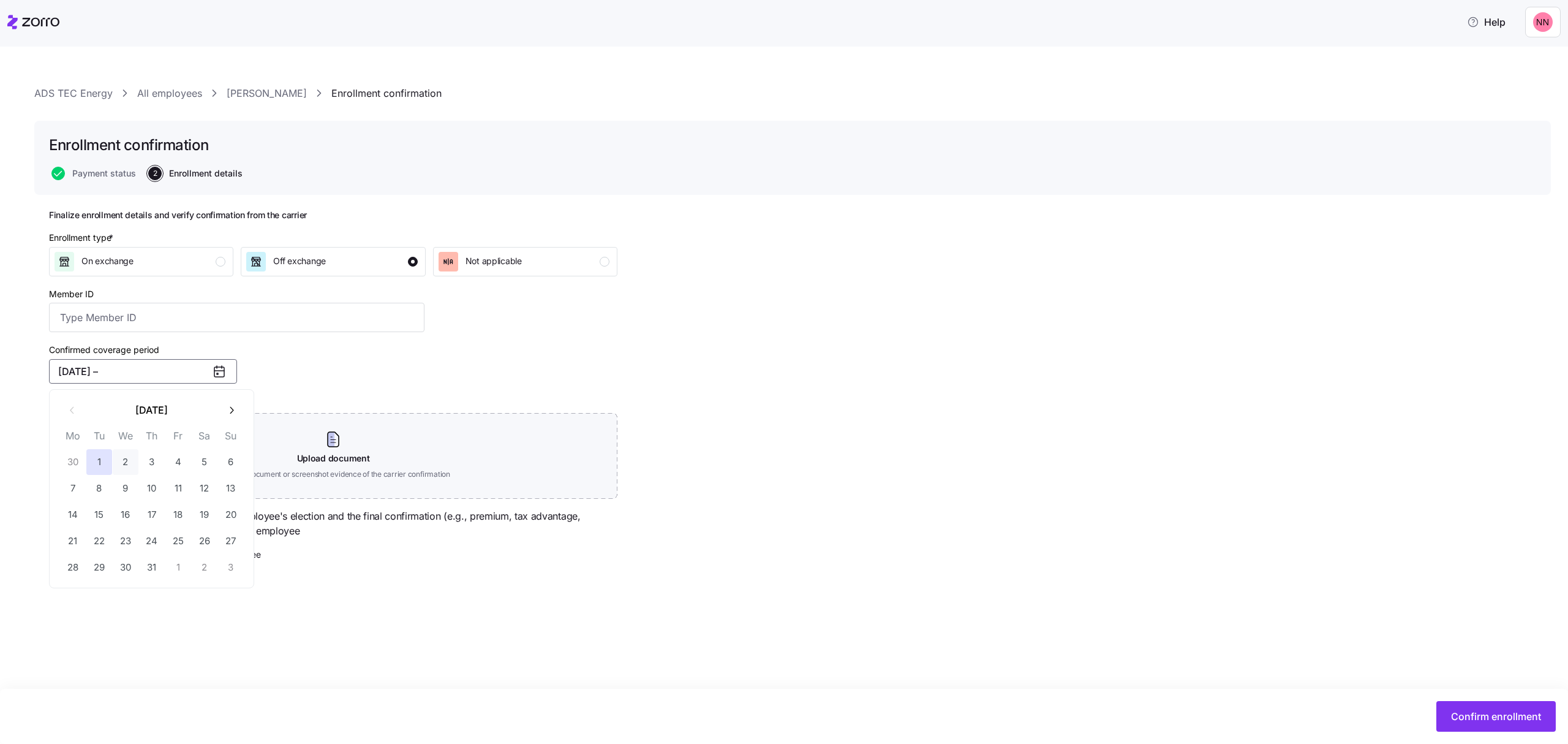
click at [228, 404] on icon "button" at bounding box center [231, 410] width 11 height 11
click at [228, 567] on button "31" at bounding box center [231, 567] width 26 height 26
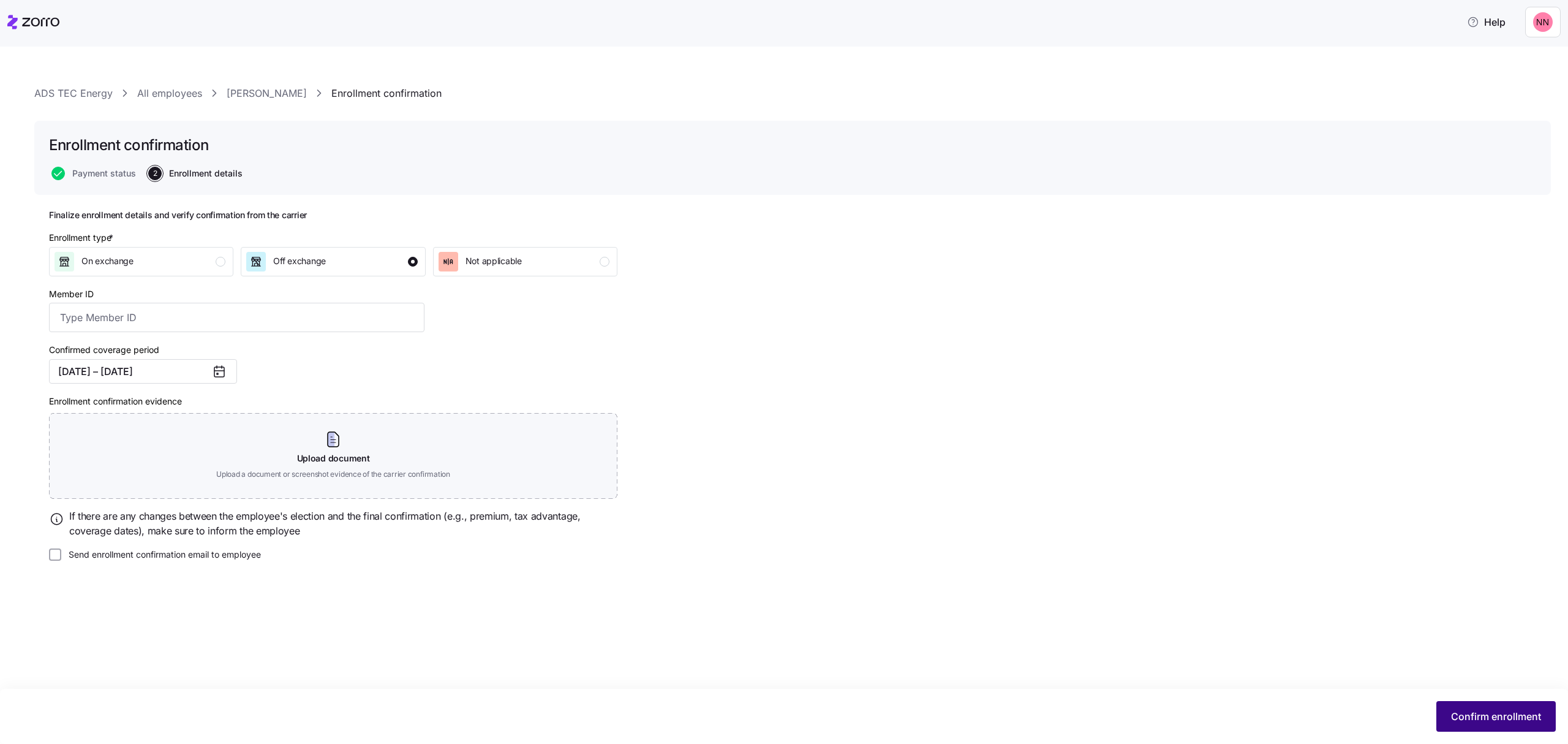
click at [1541, 717] on button "Confirm enrollment" at bounding box center [1496, 716] width 119 height 31
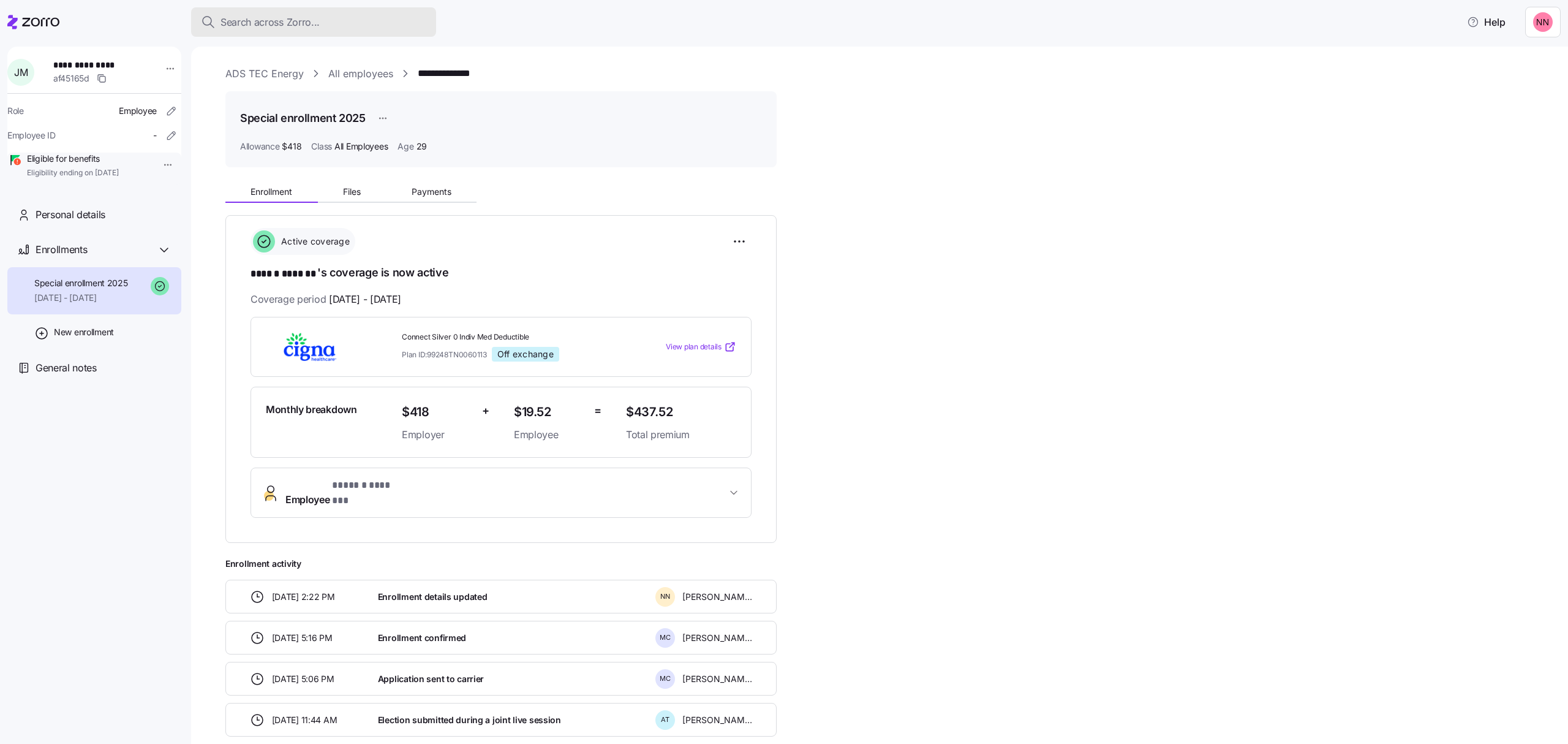
click at [304, 28] on button "Search across Zorro..." at bounding box center [314, 22] width 245 height 30
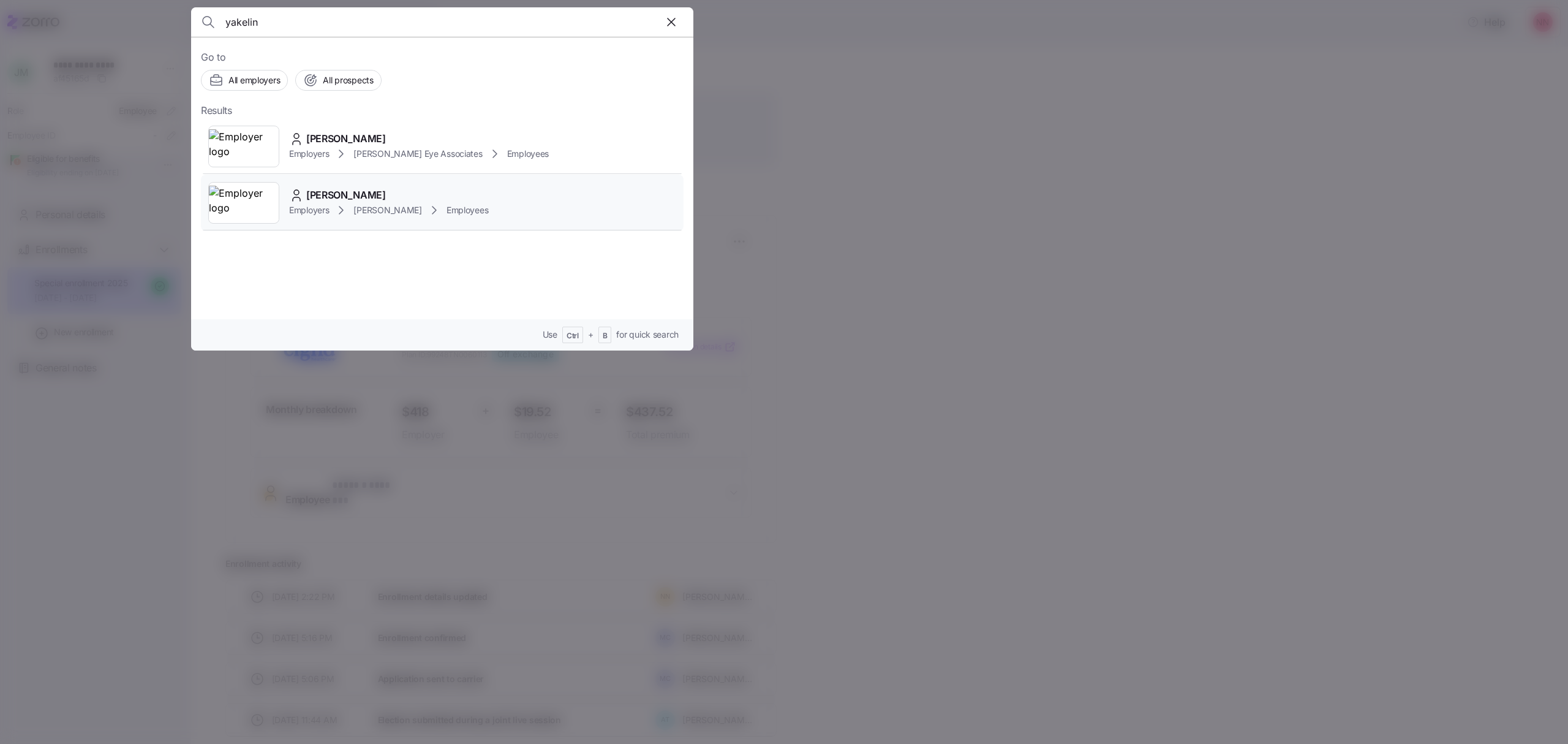
type input "yakelin"
click at [386, 196] on span "[PERSON_NAME]" at bounding box center [346, 195] width 80 height 15
